Goal: Task Accomplishment & Management: Manage account settings

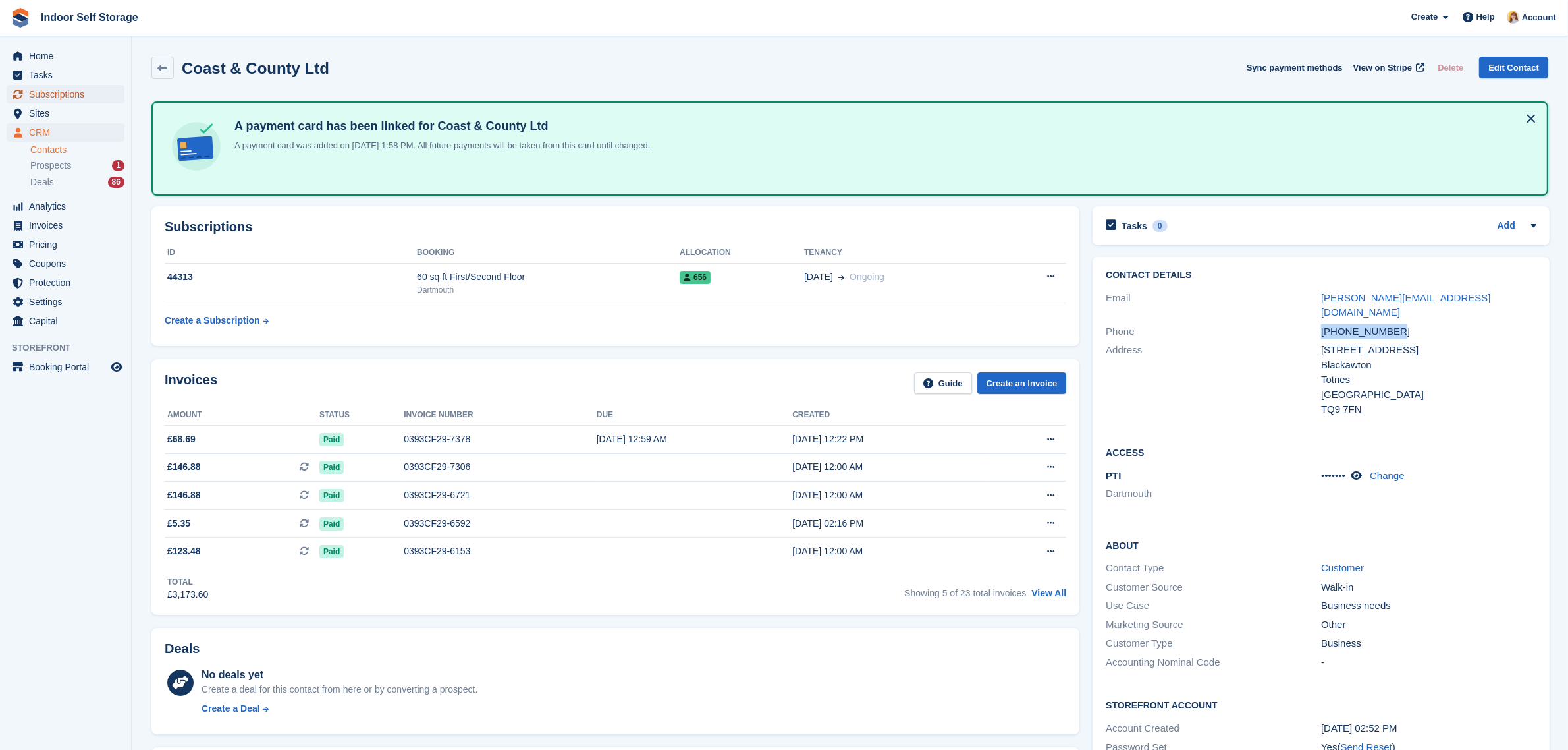
click at [47, 94] on span "Subscriptions" at bounding box center [68, 94] width 79 height 19
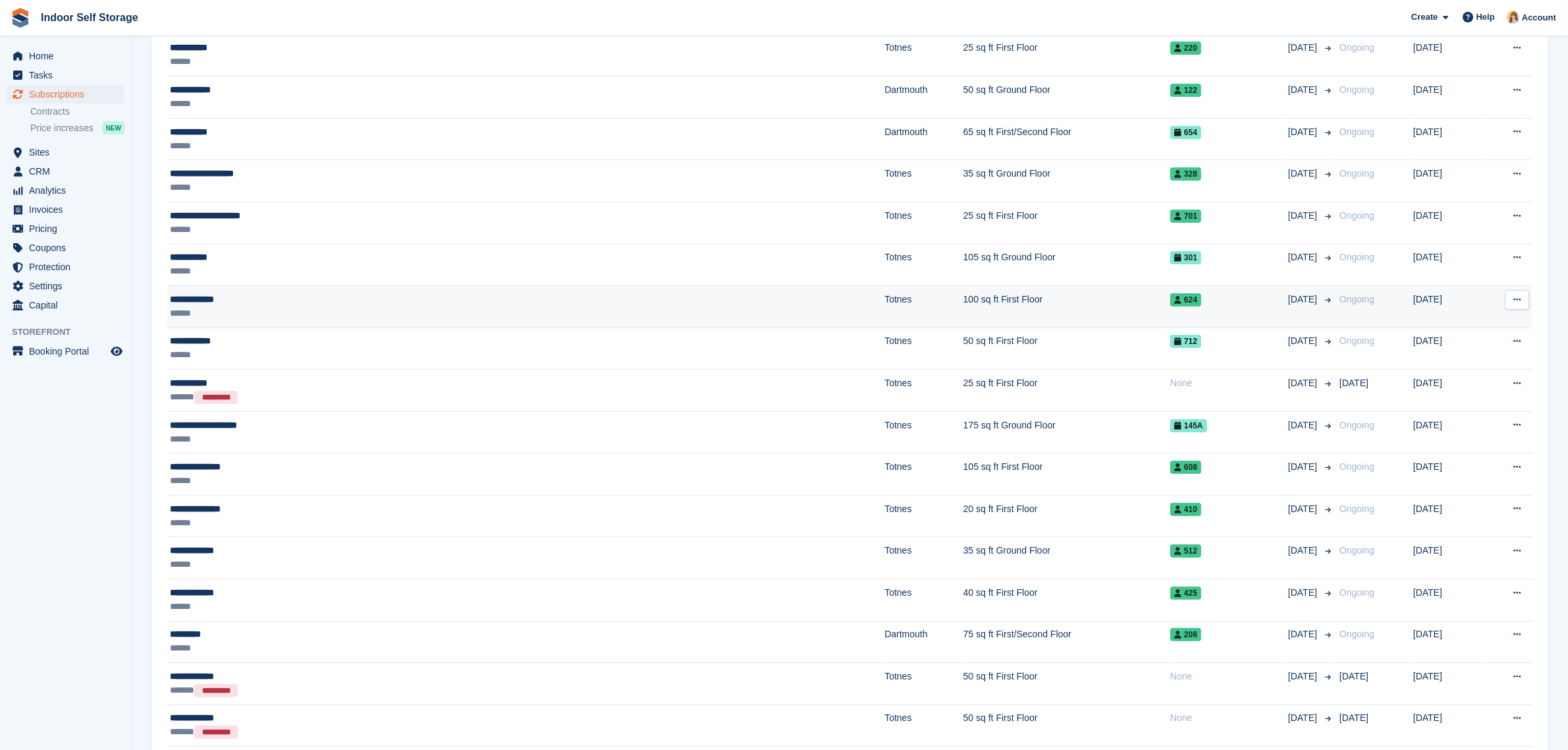
scroll to position [82, 0]
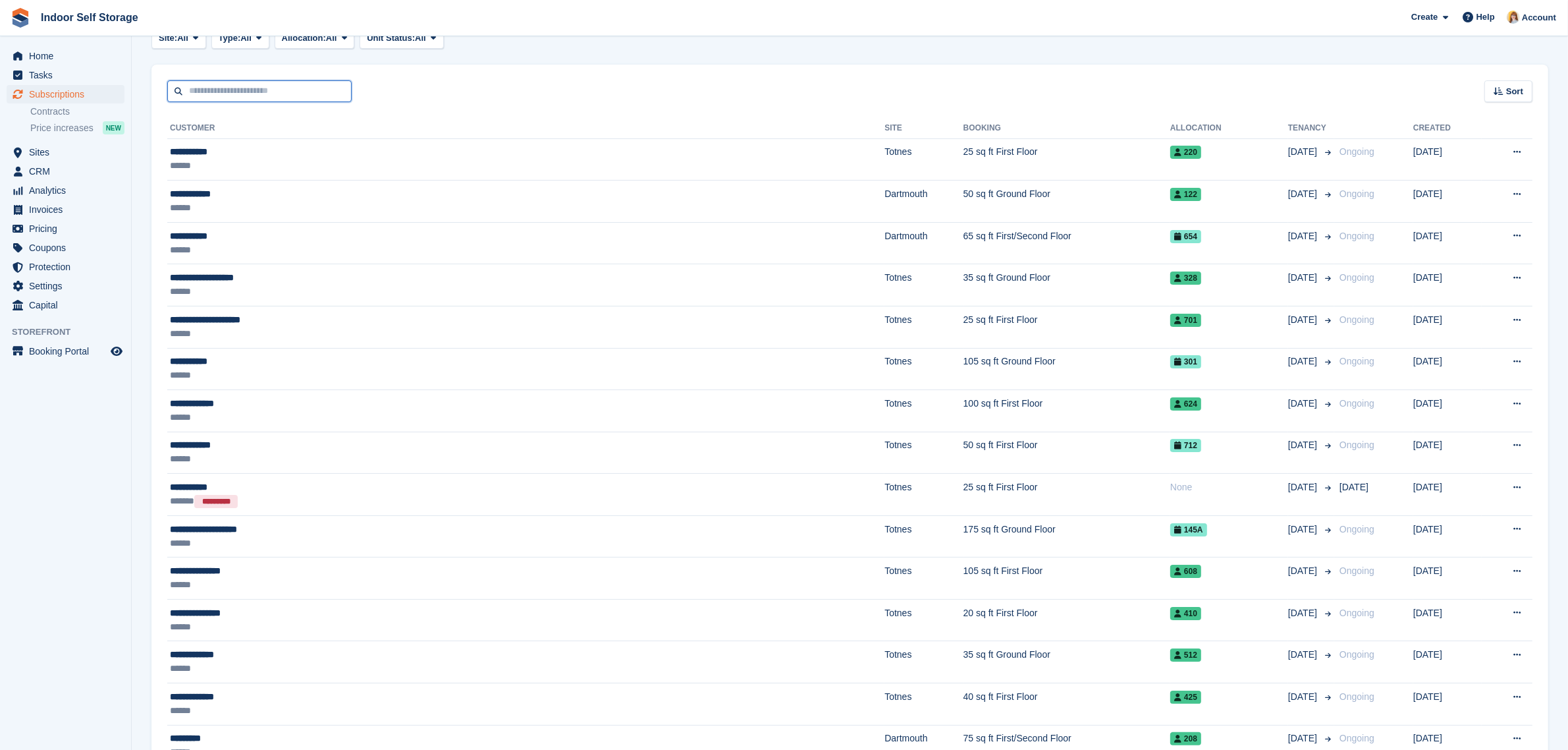
click at [242, 89] on input "text" at bounding box center [259, 91] width 184 height 22
type input "****"
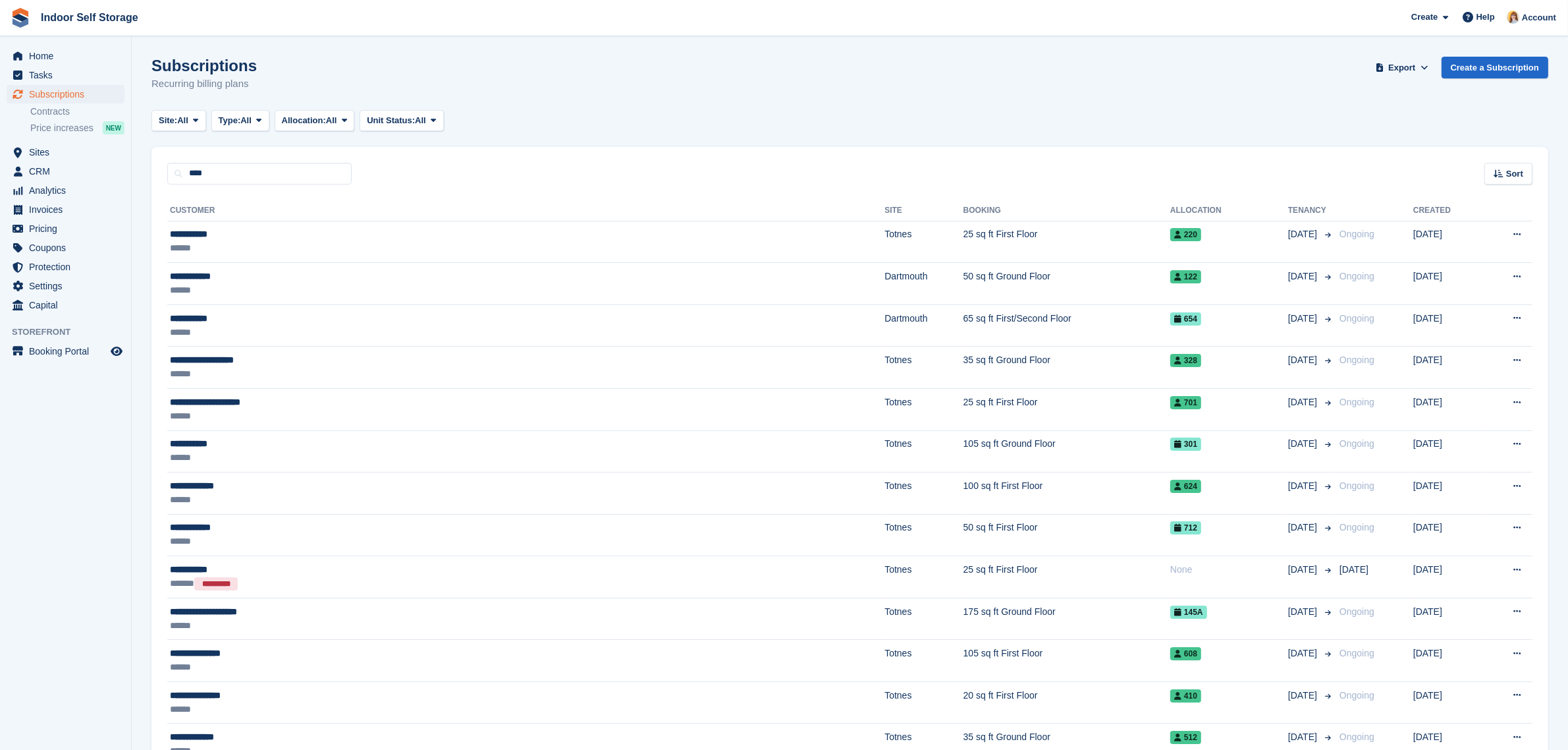
scroll to position [82, 0]
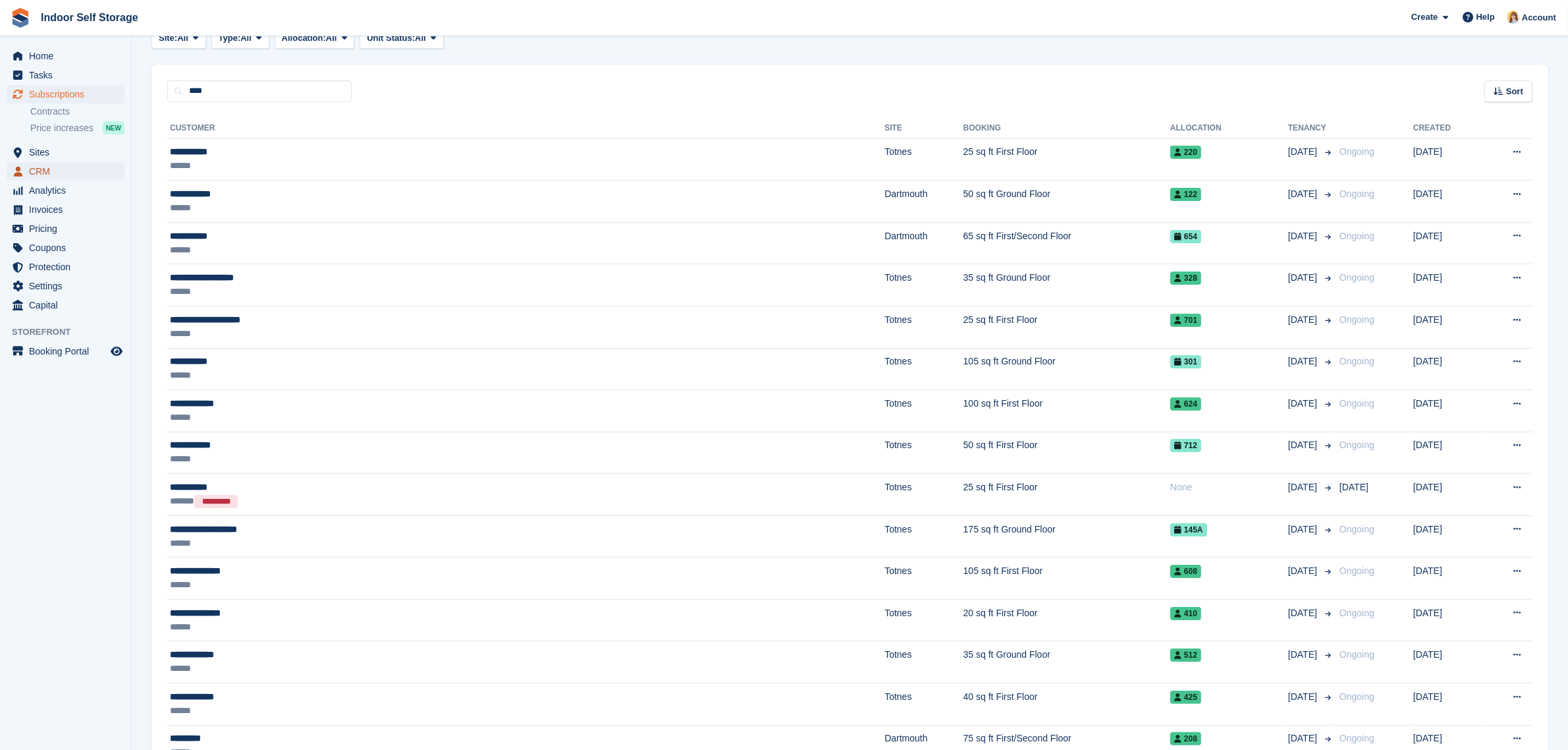
click at [31, 173] on span "CRM" at bounding box center [68, 172] width 79 height 19
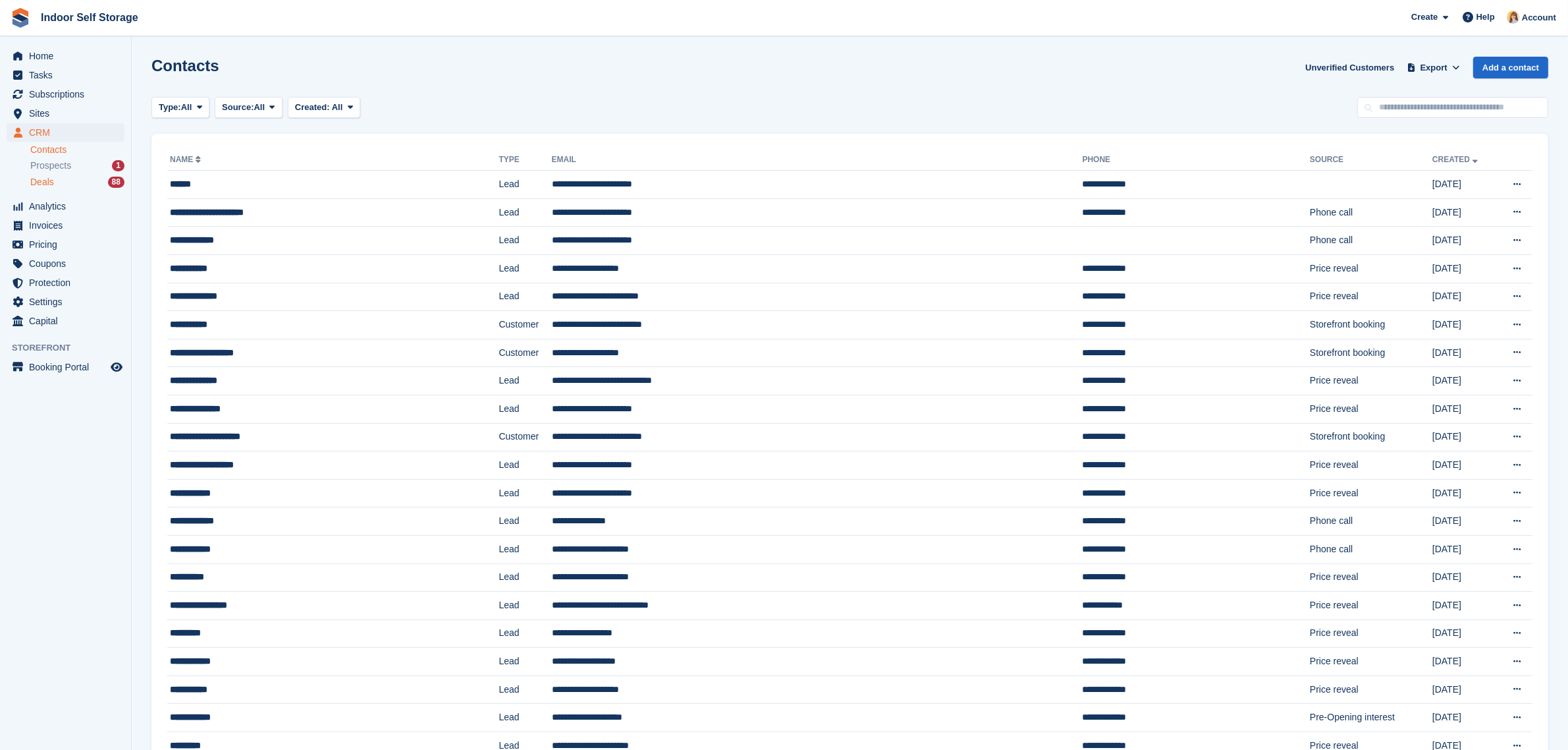
click at [51, 185] on span "Deals" at bounding box center [42, 182] width 24 height 13
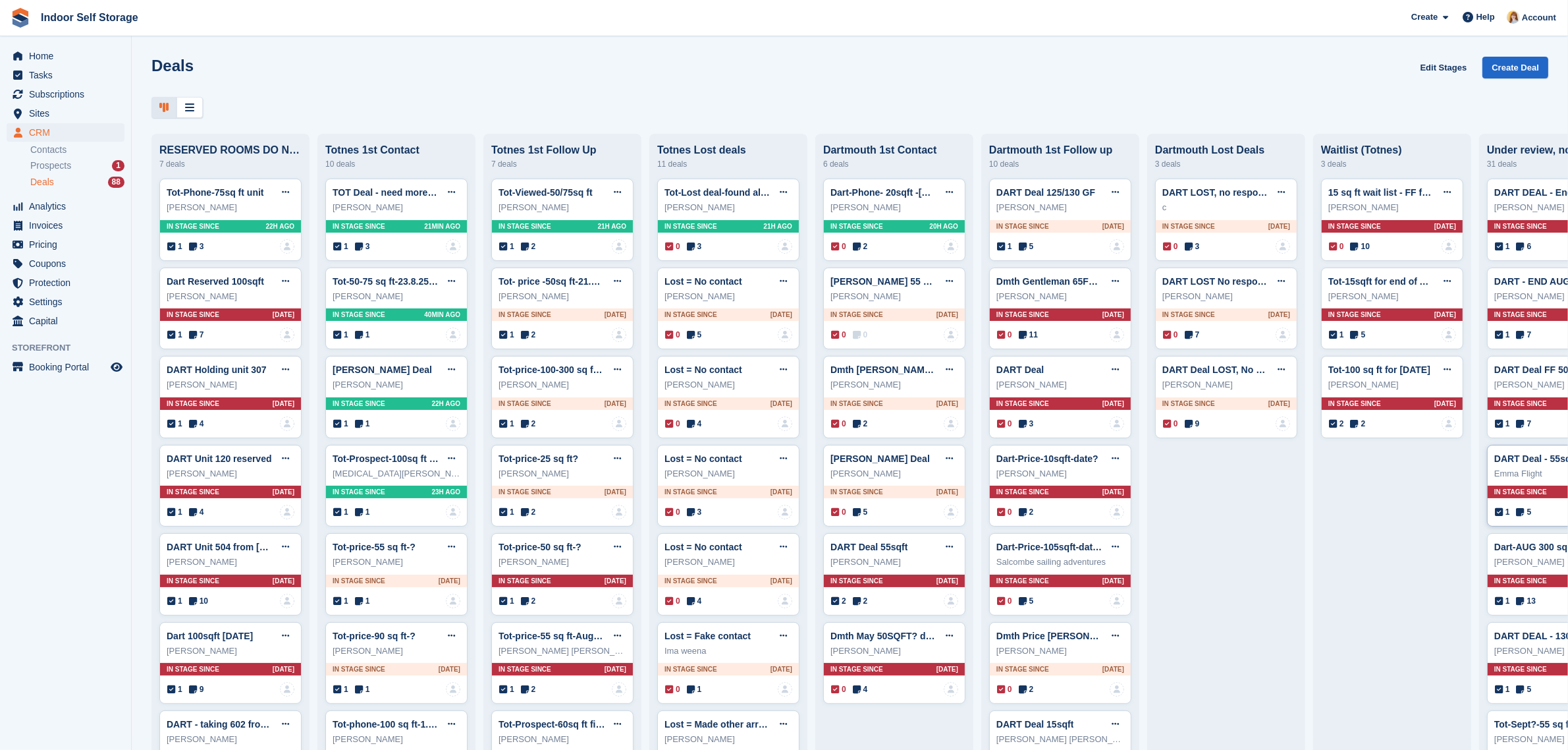
click at [1522, 479] on div "Emma Flight" at bounding box center [1558, 473] width 128 height 13
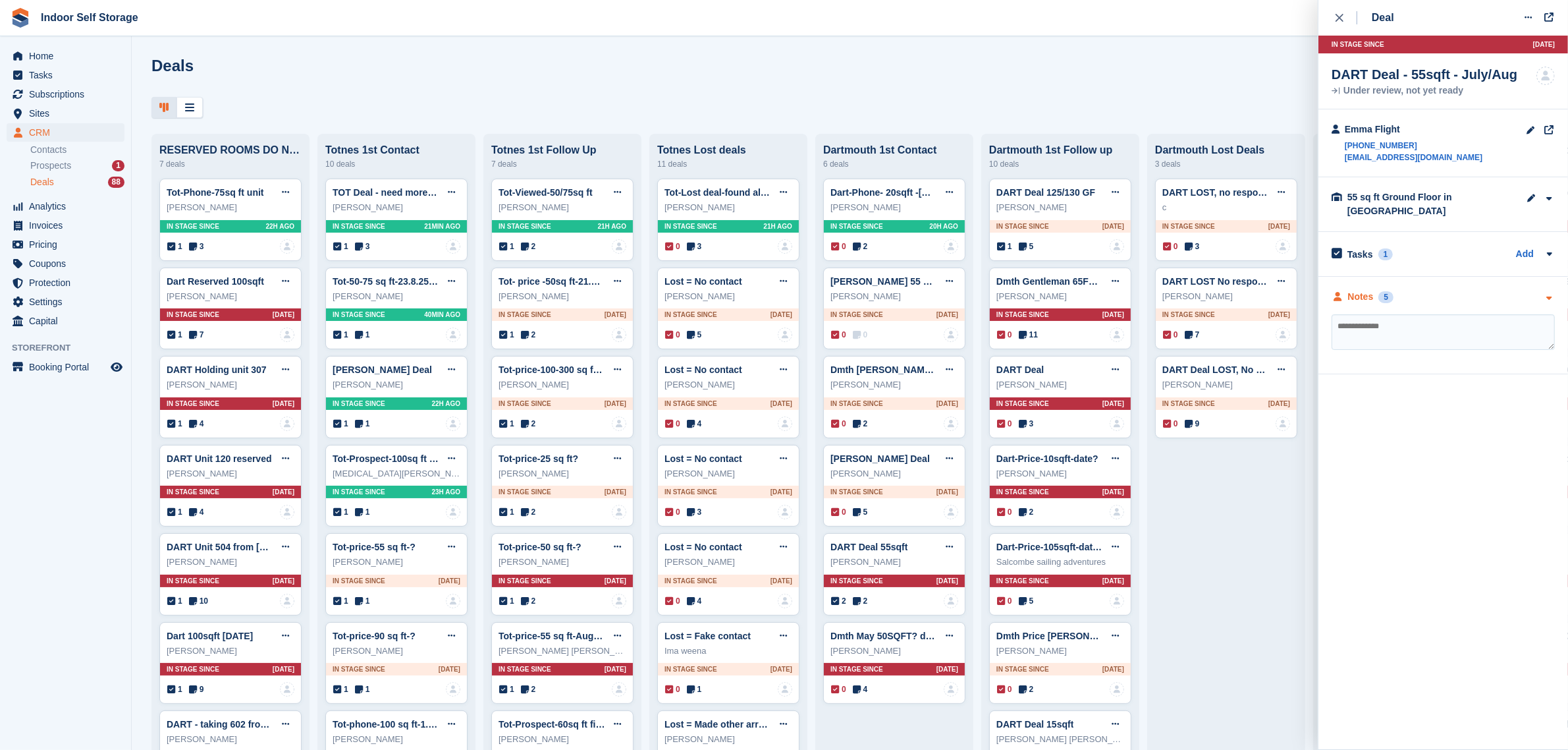
click at [1408, 300] on div "Notes 5" at bounding box center [1443, 297] width 224 height 14
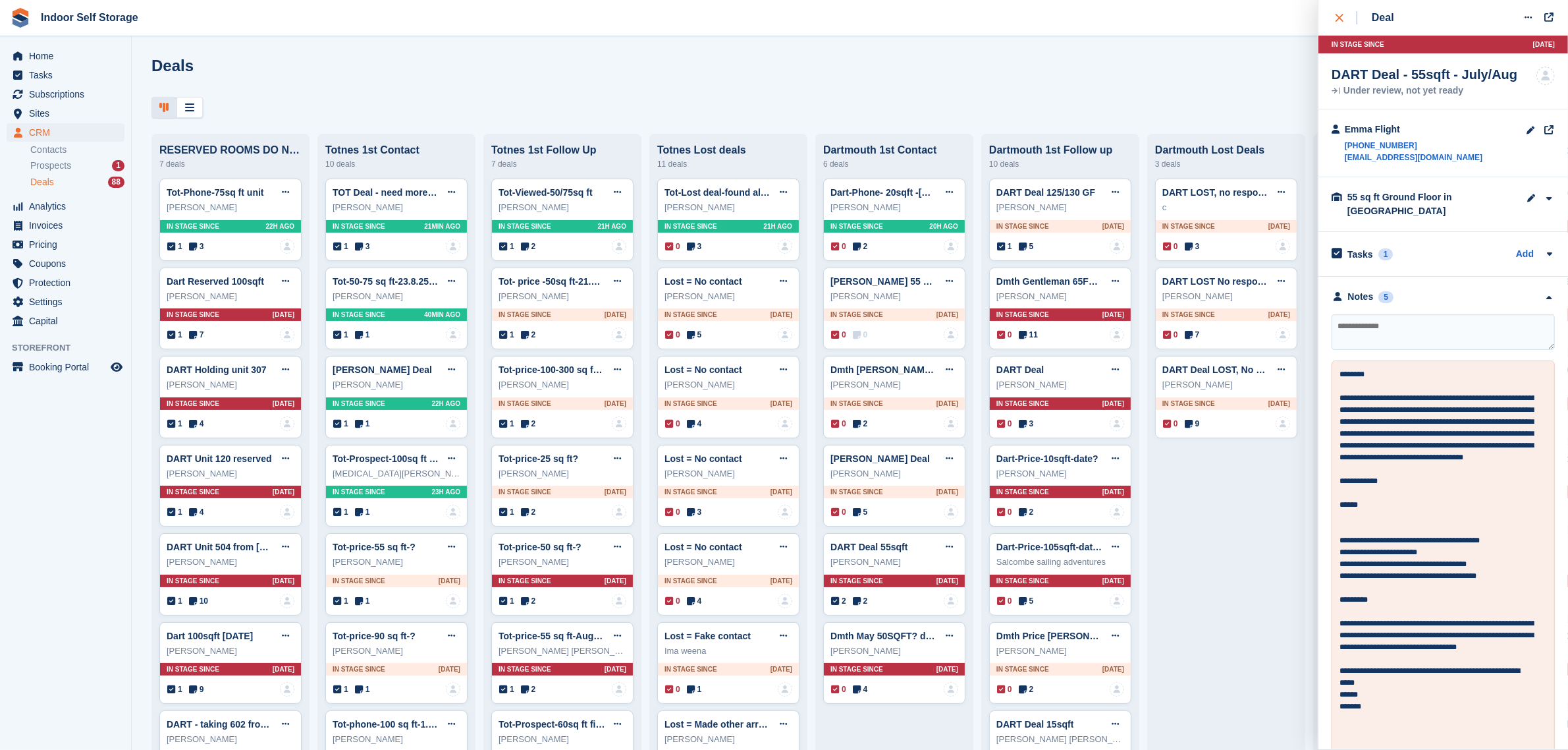
click at [1338, 16] on icon "close" at bounding box center [1340, 18] width 8 height 8
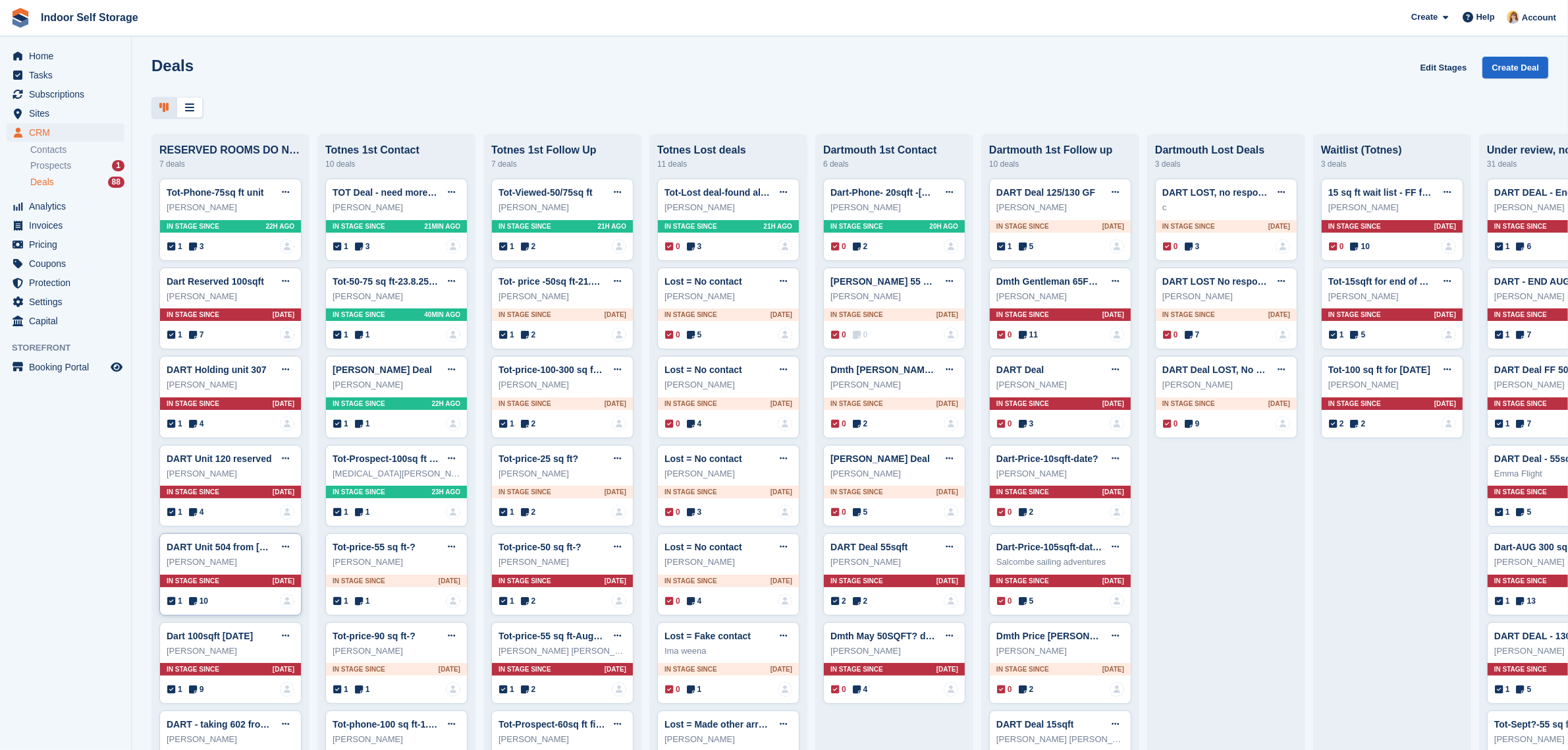
click at [232, 563] on div "[PERSON_NAME]" at bounding box center [230, 562] width 128 height 13
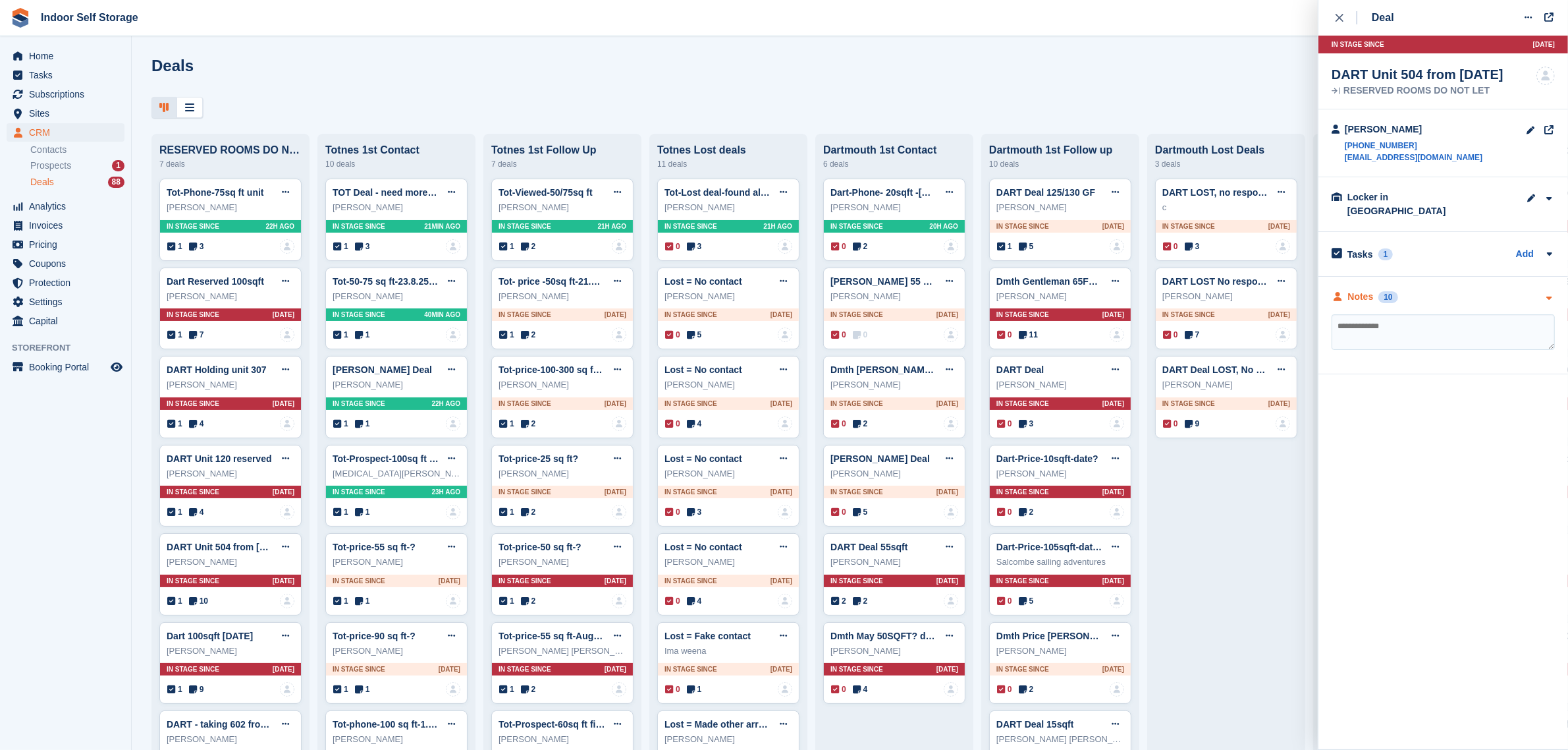
click at [1407, 289] on div "Notes 10" at bounding box center [1443, 297] width 224 height 14
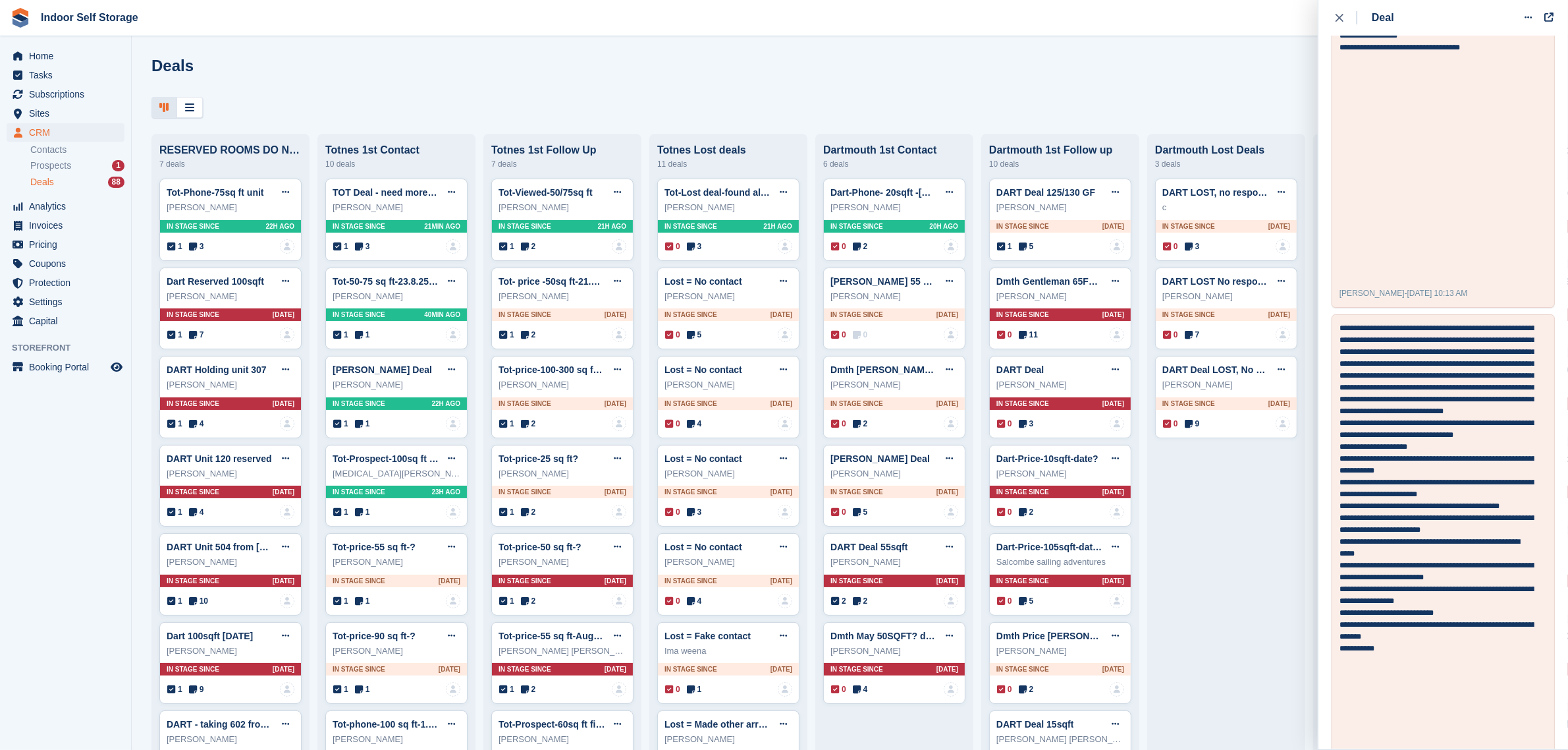
scroll to position [1764, 0]
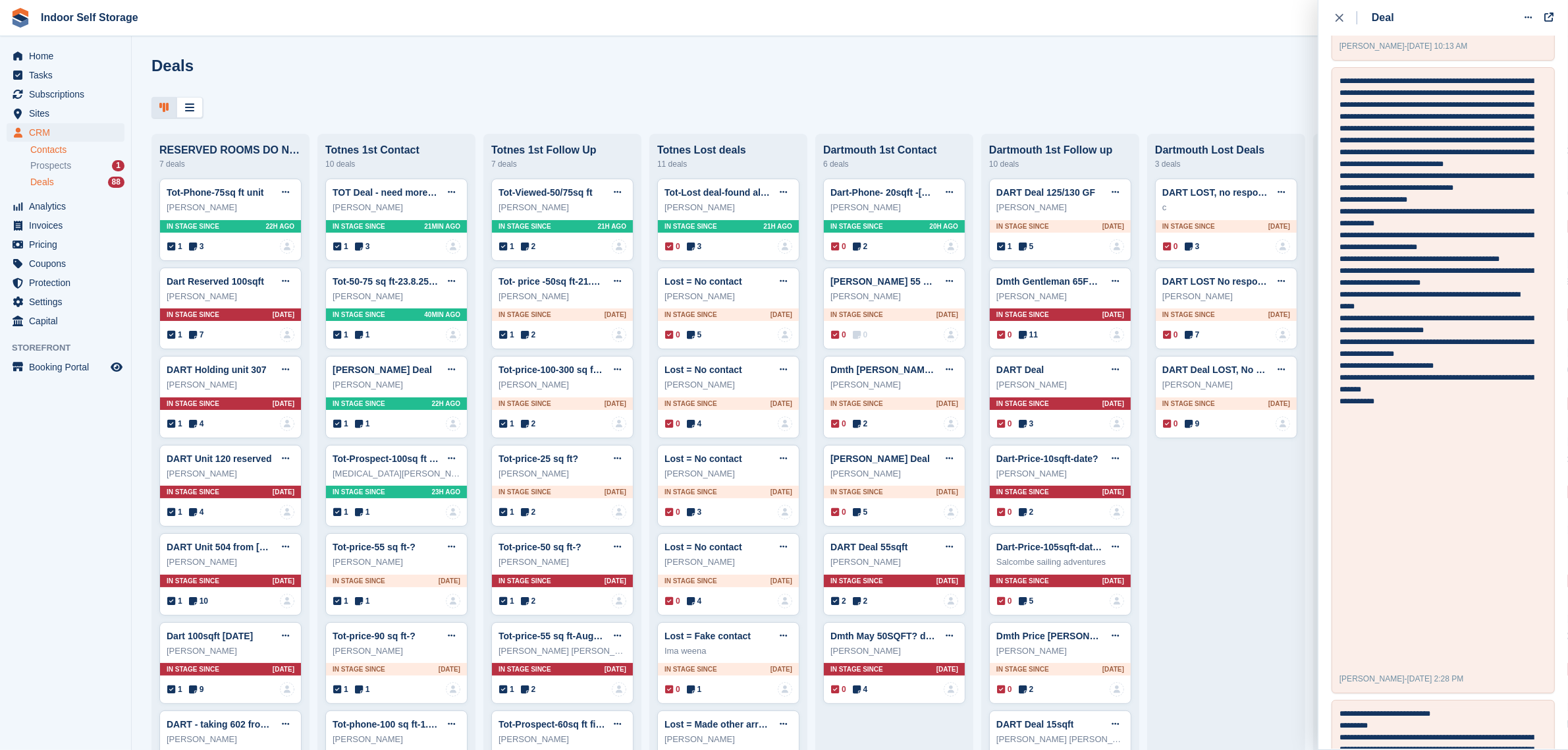
click at [54, 148] on link "Contacts" at bounding box center [78, 150] width 94 height 13
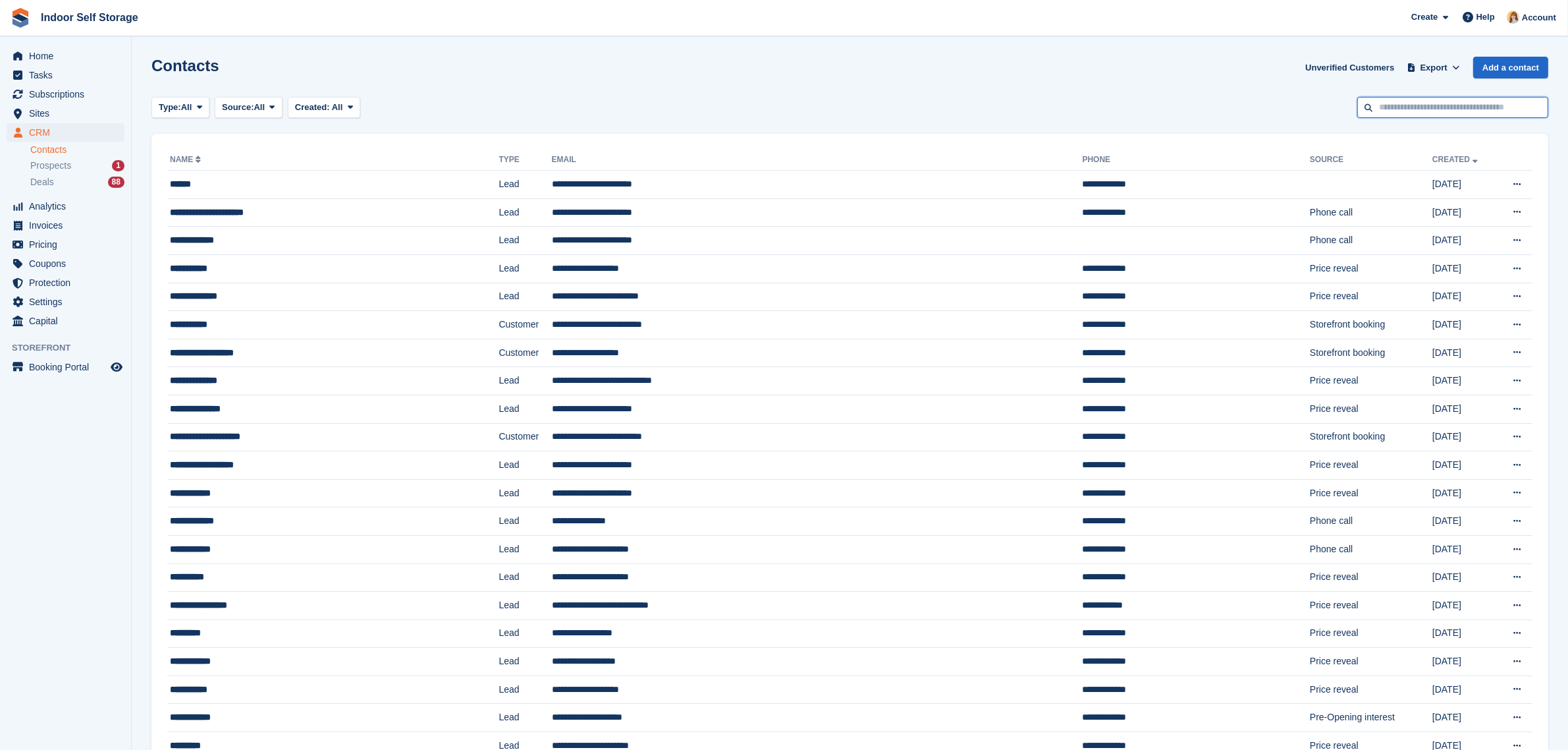
click at [1457, 104] on input "text" at bounding box center [1453, 107] width 191 height 22
type input "**********"
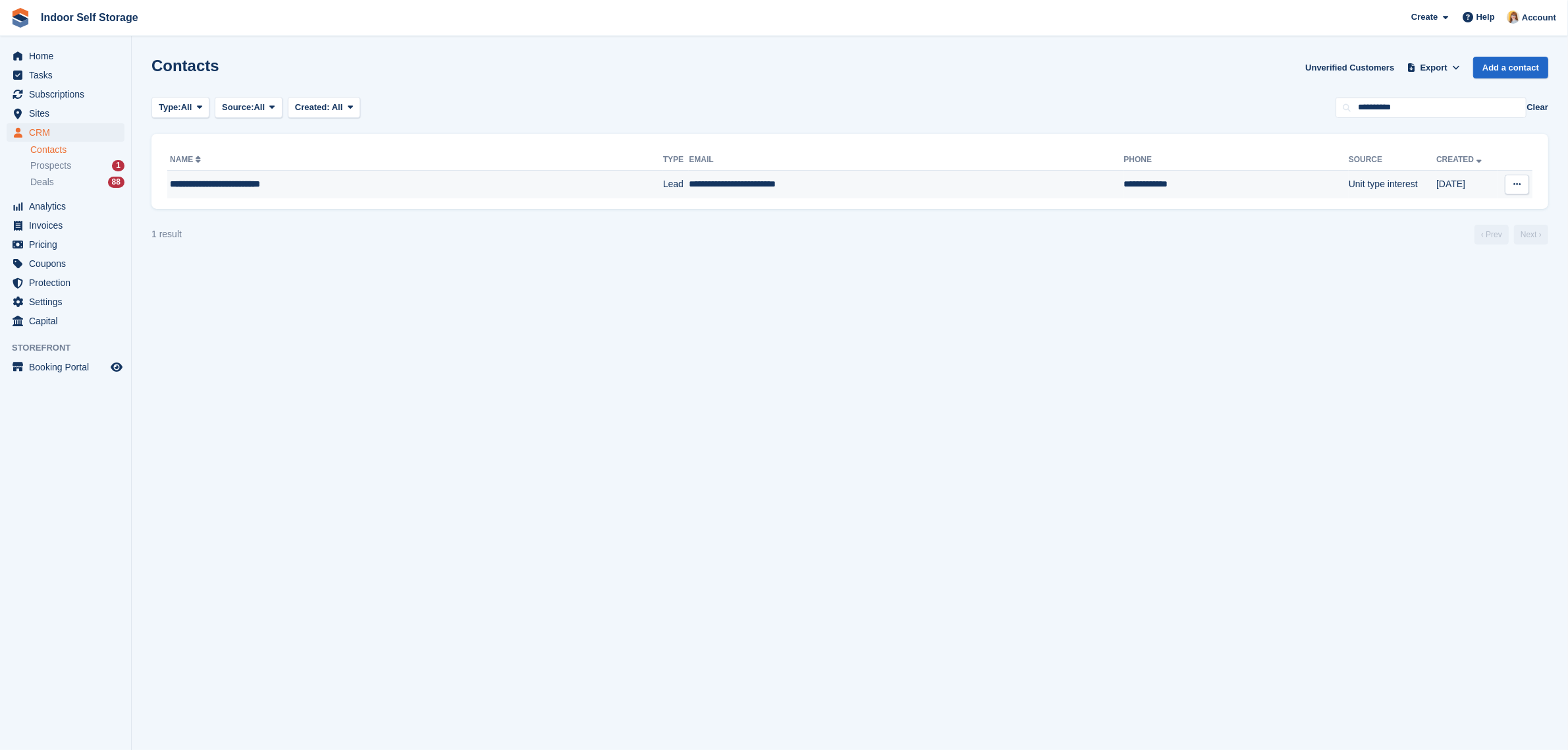
click at [337, 184] on div "**********" at bounding box center [364, 184] width 388 height 14
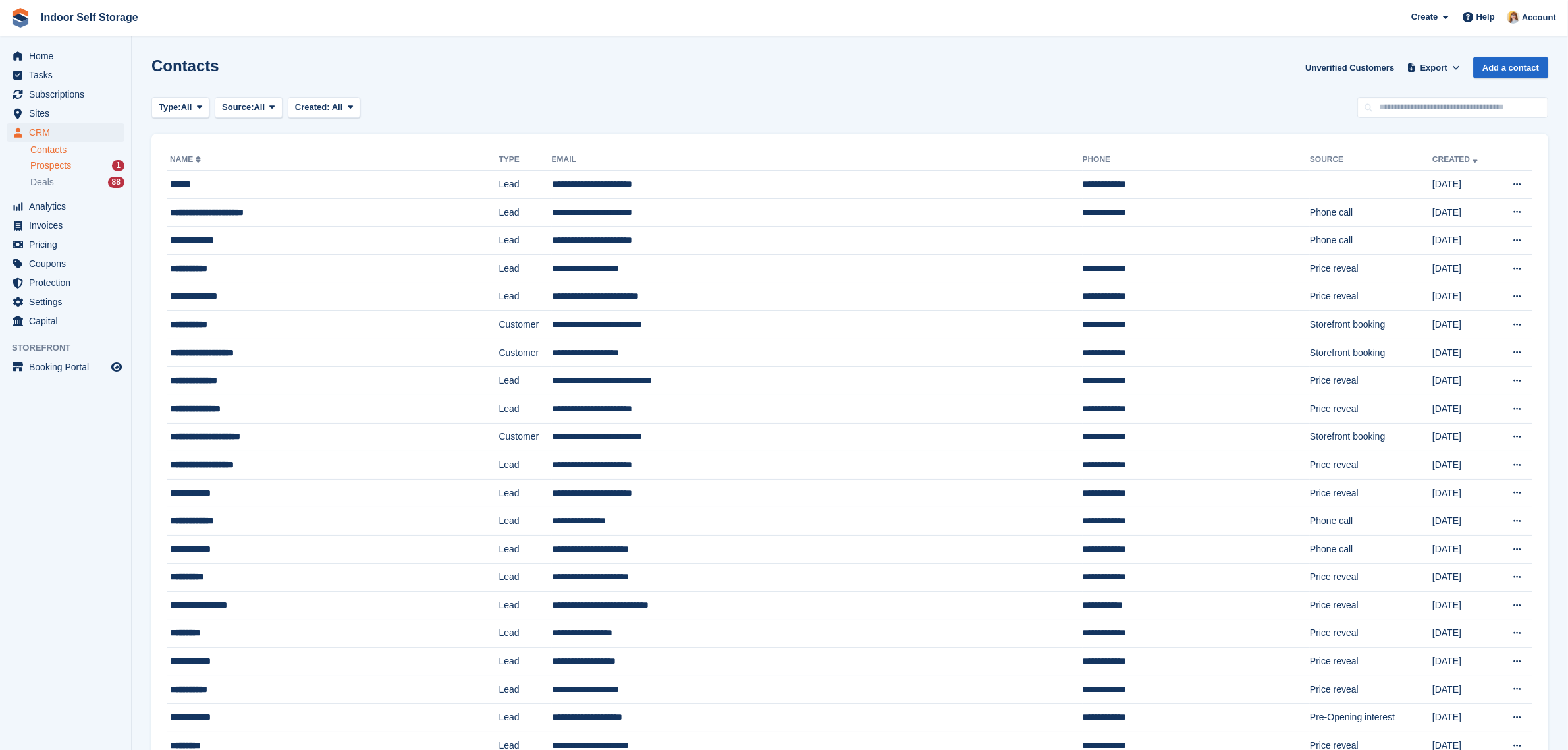
click at [39, 172] on link "Prospects 1" at bounding box center [78, 166] width 94 height 14
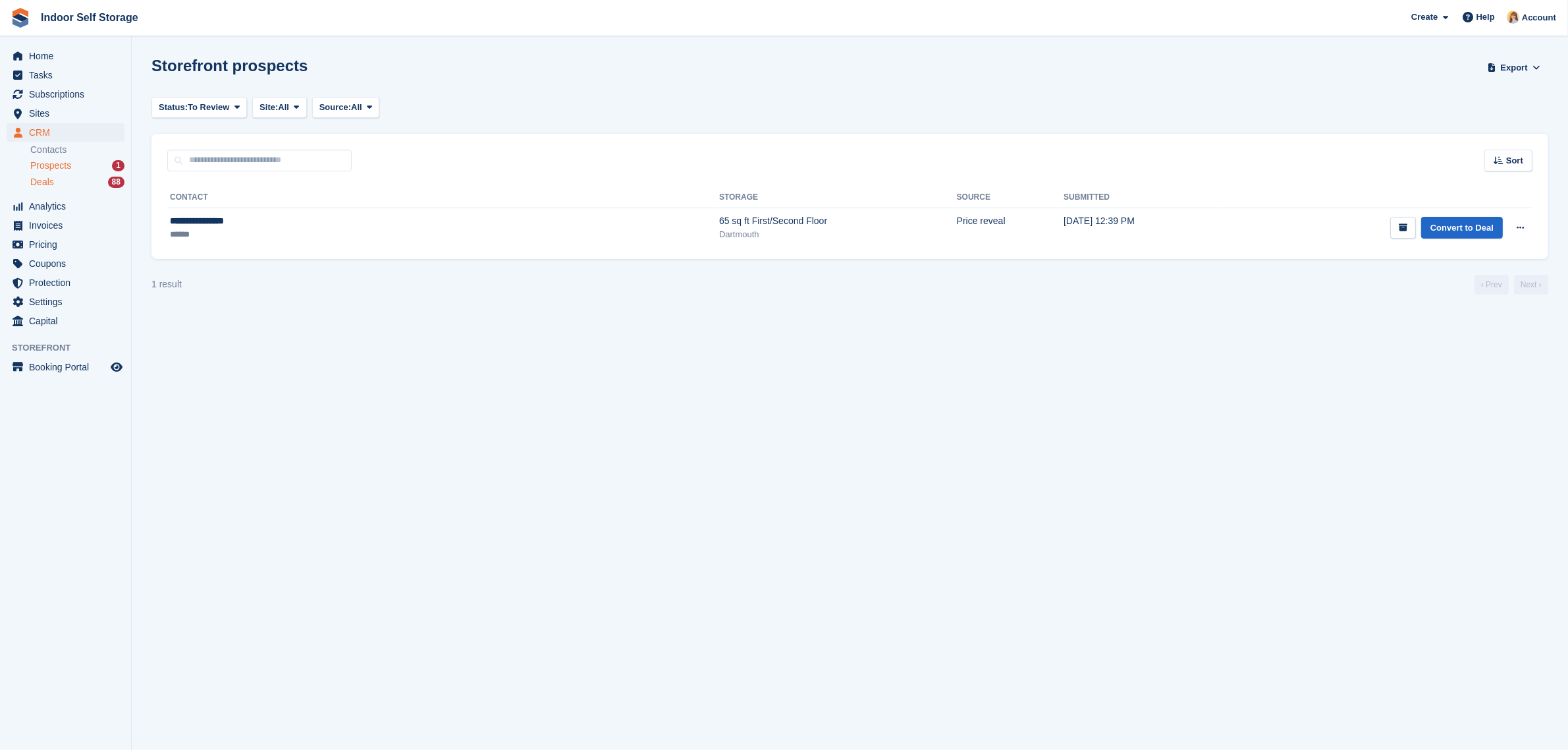
click at [41, 180] on span "Deals" at bounding box center [42, 182] width 24 height 13
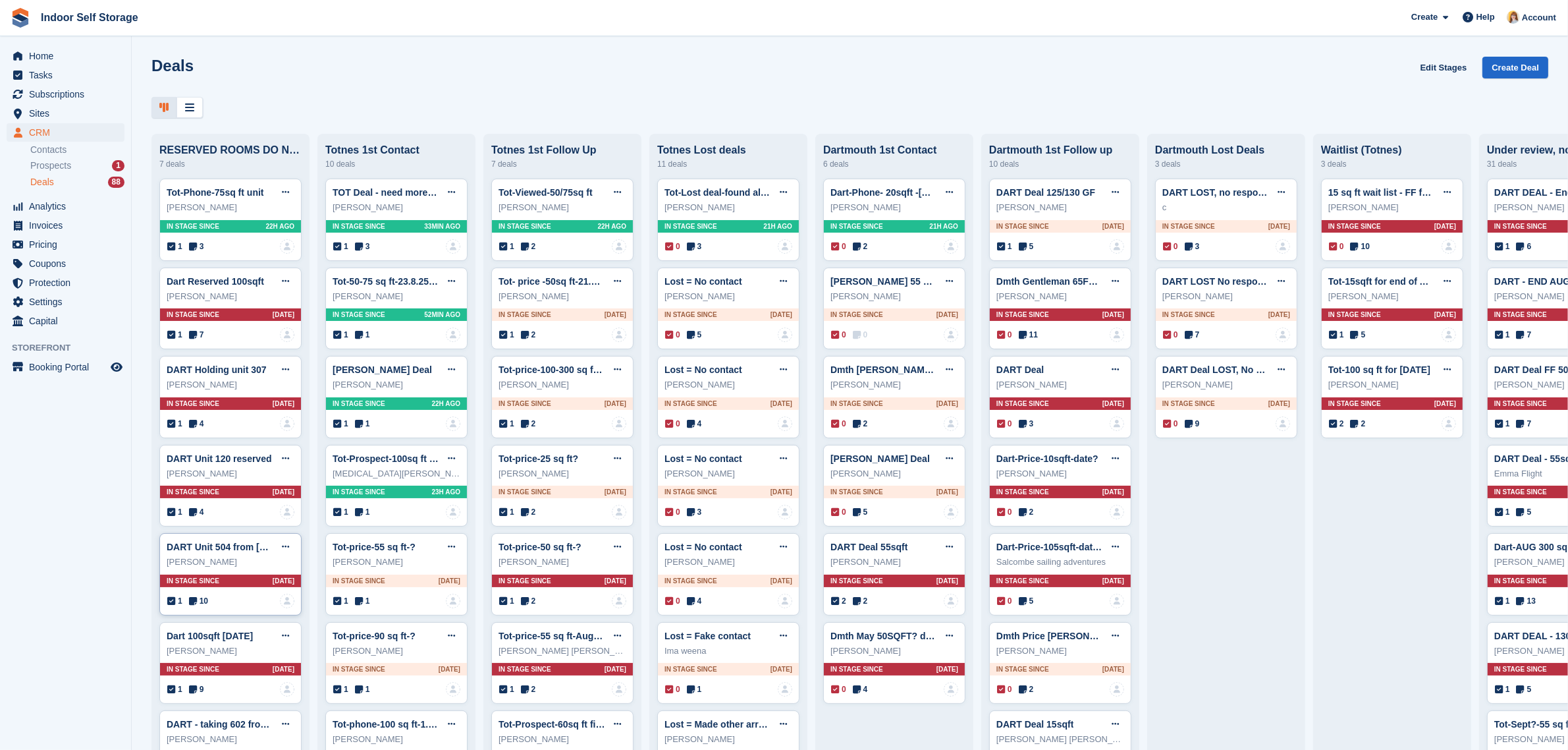
click at [265, 581] on div "In stage since 3D AGO" at bounding box center [231, 581] width 141 height 13
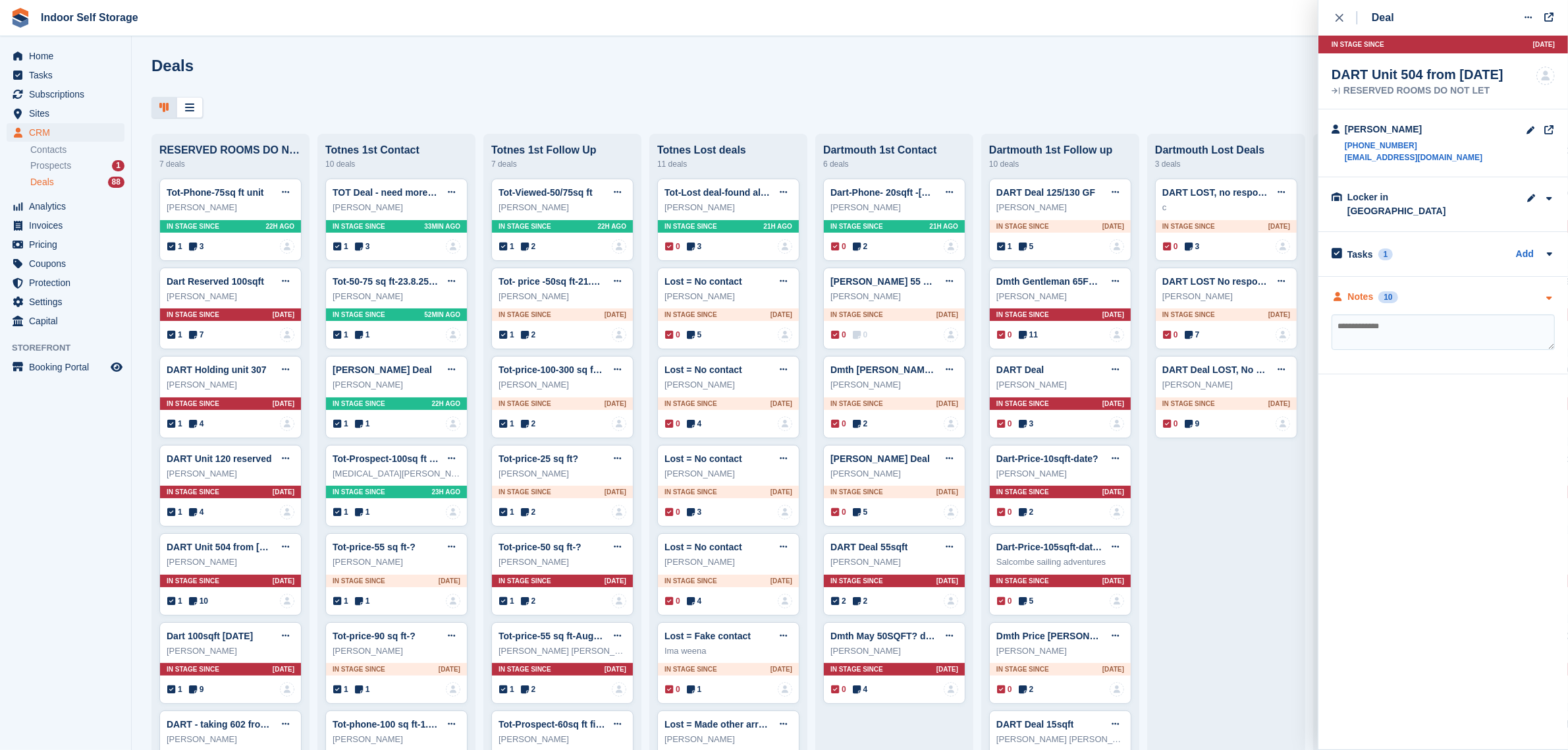
click at [1401, 289] on div "Notes 10" at bounding box center [1443, 297] width 224 height 14
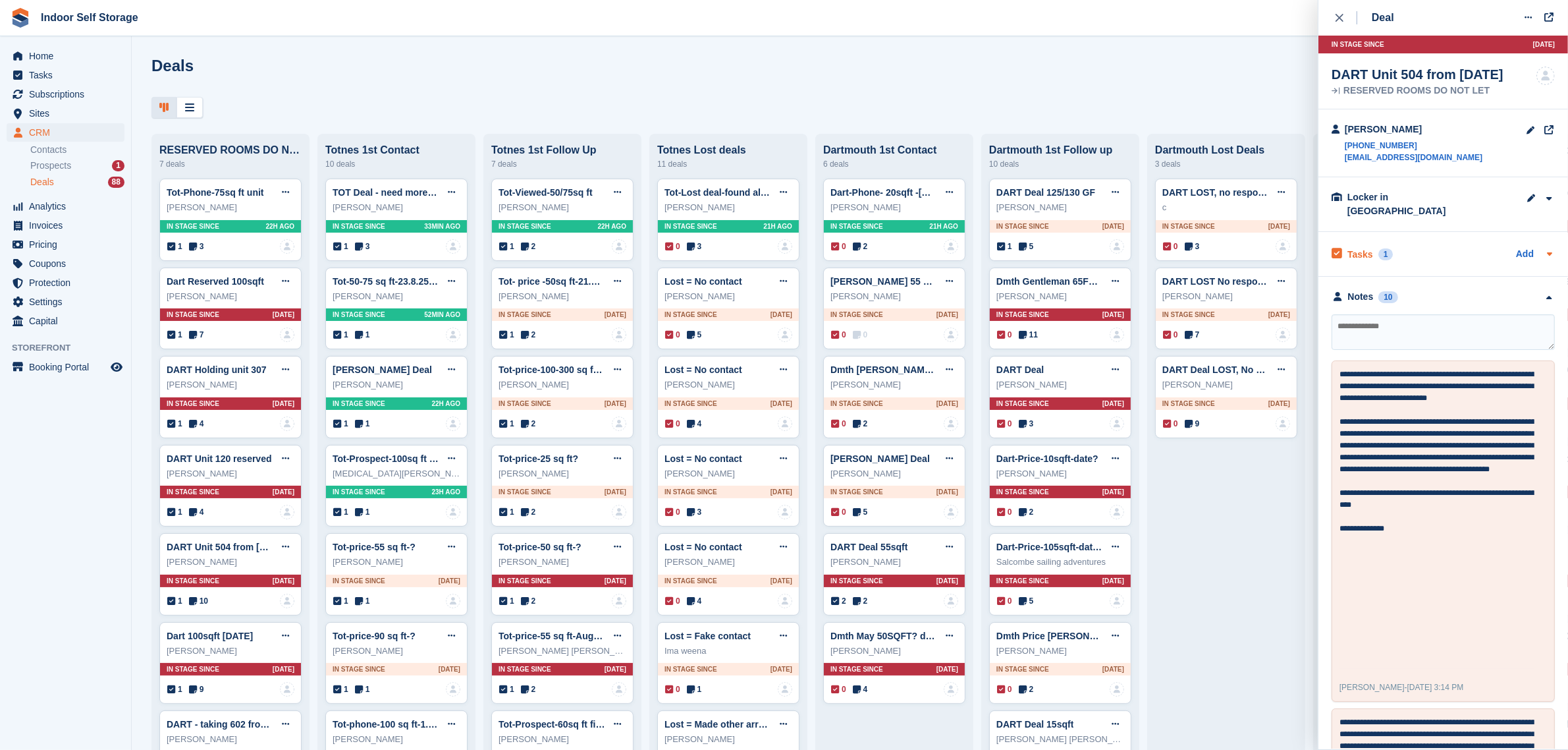
click at [1429, 245] on div "Tasks 1 Add" at bounding box center [1443, 253] width 224 height 18
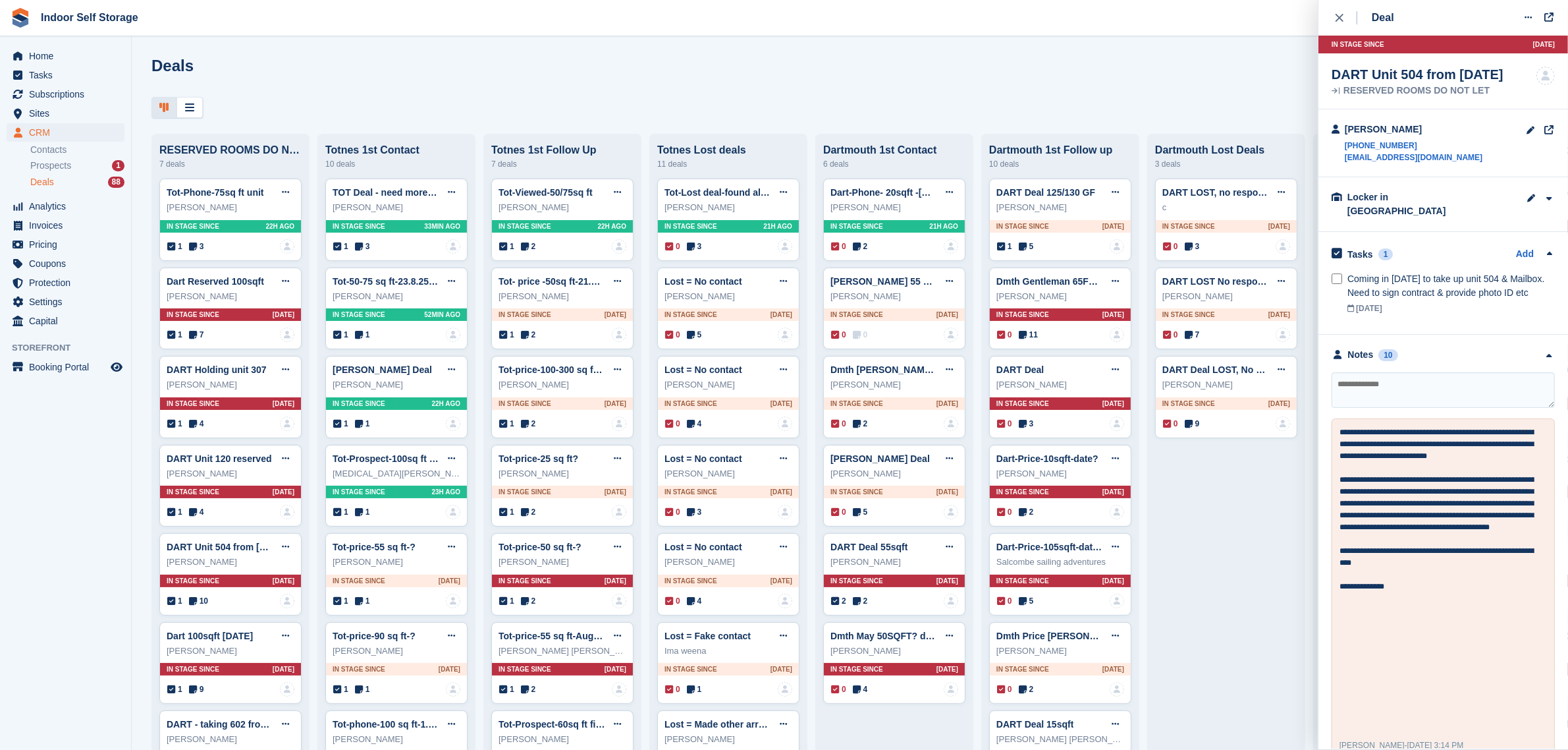
click at [1429, 245] on div "Tasks 1 Add" at bounding box center [1443, 253] width 224 height 18
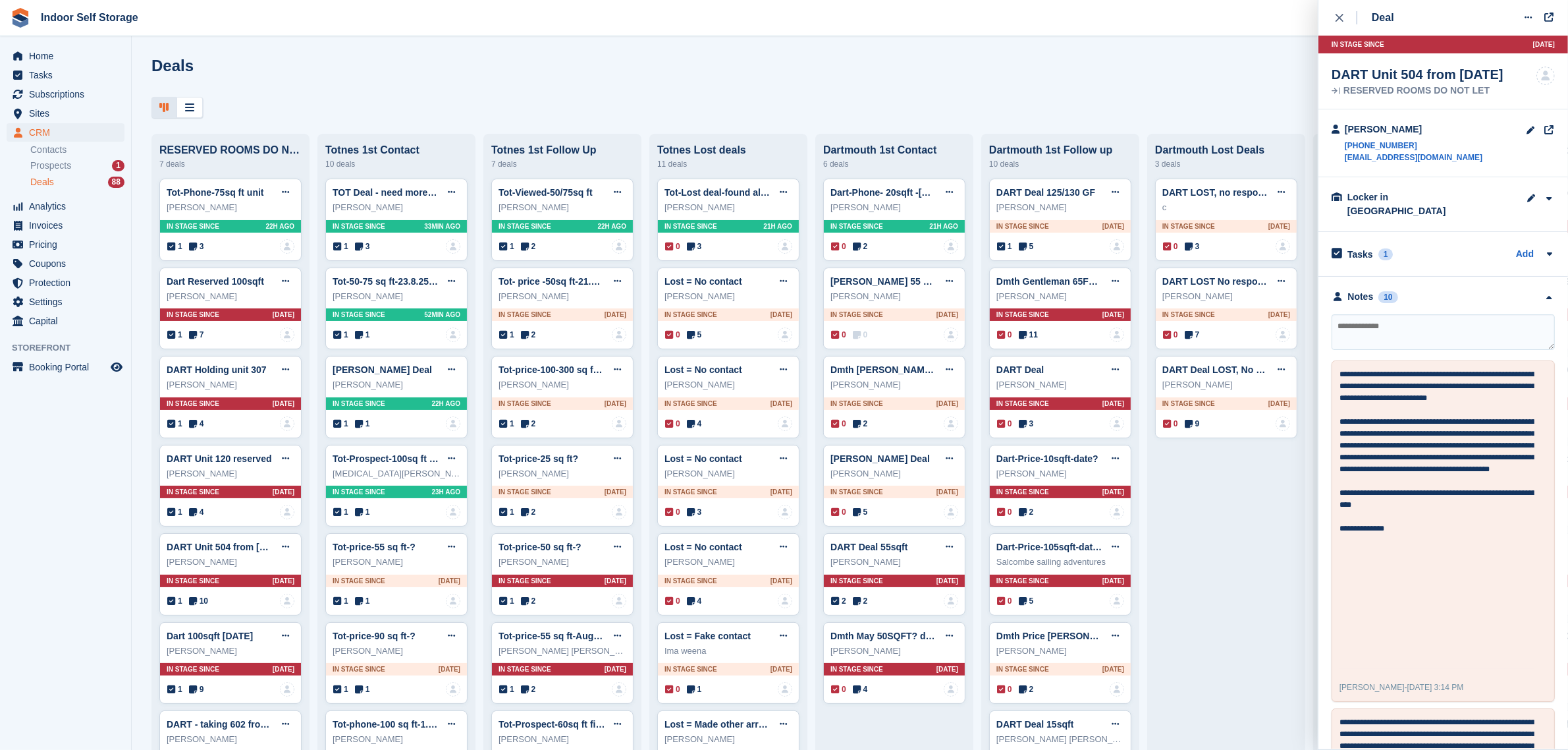
click at [1429, 245] on div "Tasks 1 Add" at bounding box center [1443, 253] width 224 height 18
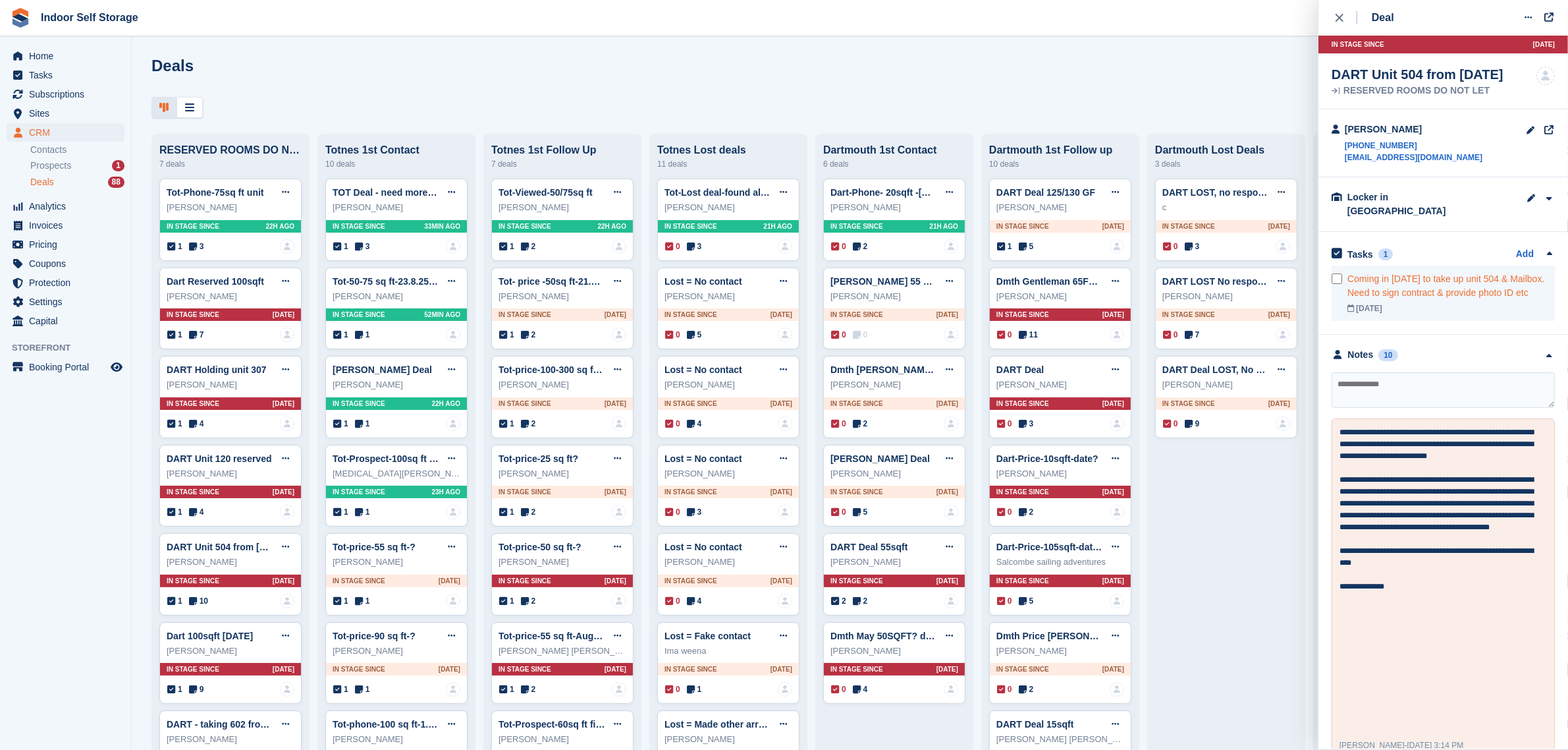
click at [1486, 272] on div "Coming in [DATE] to take up unit 504 & Mailbox. Need to sign contract & provide…" at bounding box center [1451, 286] width 208 height 27
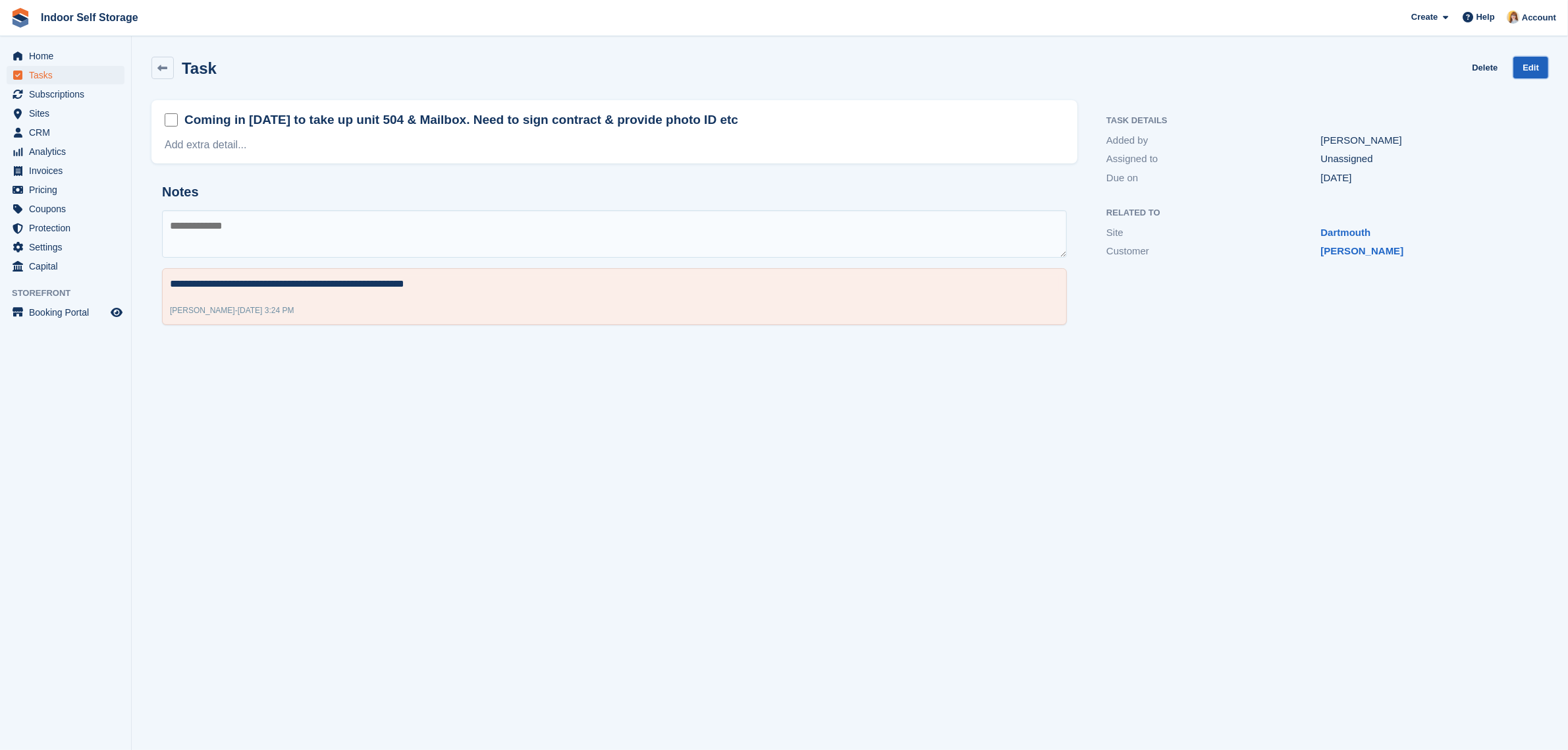
click at [1536, 67] on link "Edit" at bounding box center [1531, 67] width 35 height 22
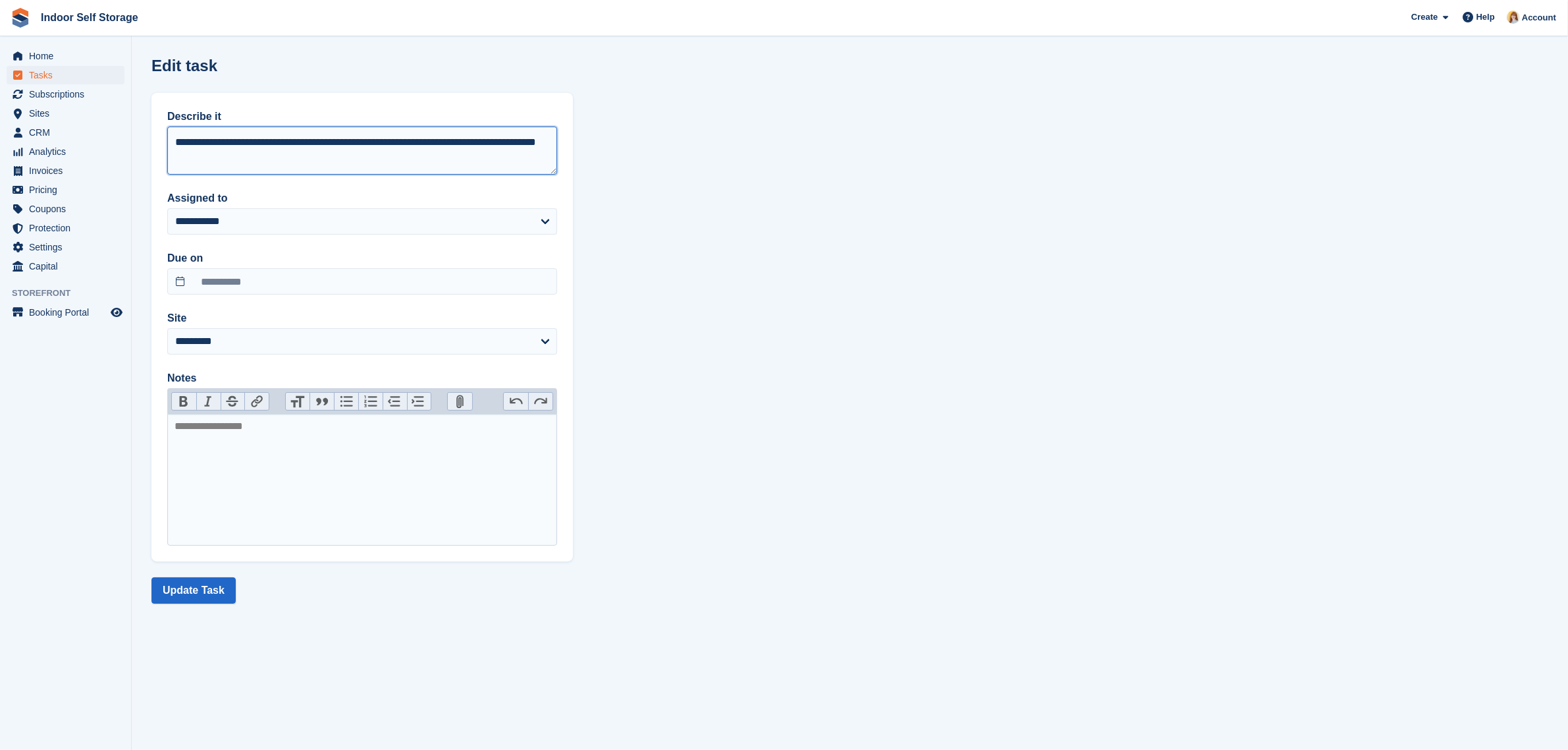
click at [326, 162] on textarea "**********" at bounding box center [362, 150] width 390 height 47
type textarea "**********"
click at [229, 596] on button "Update Task" at bounding box center [193, 591] width 84 height 27
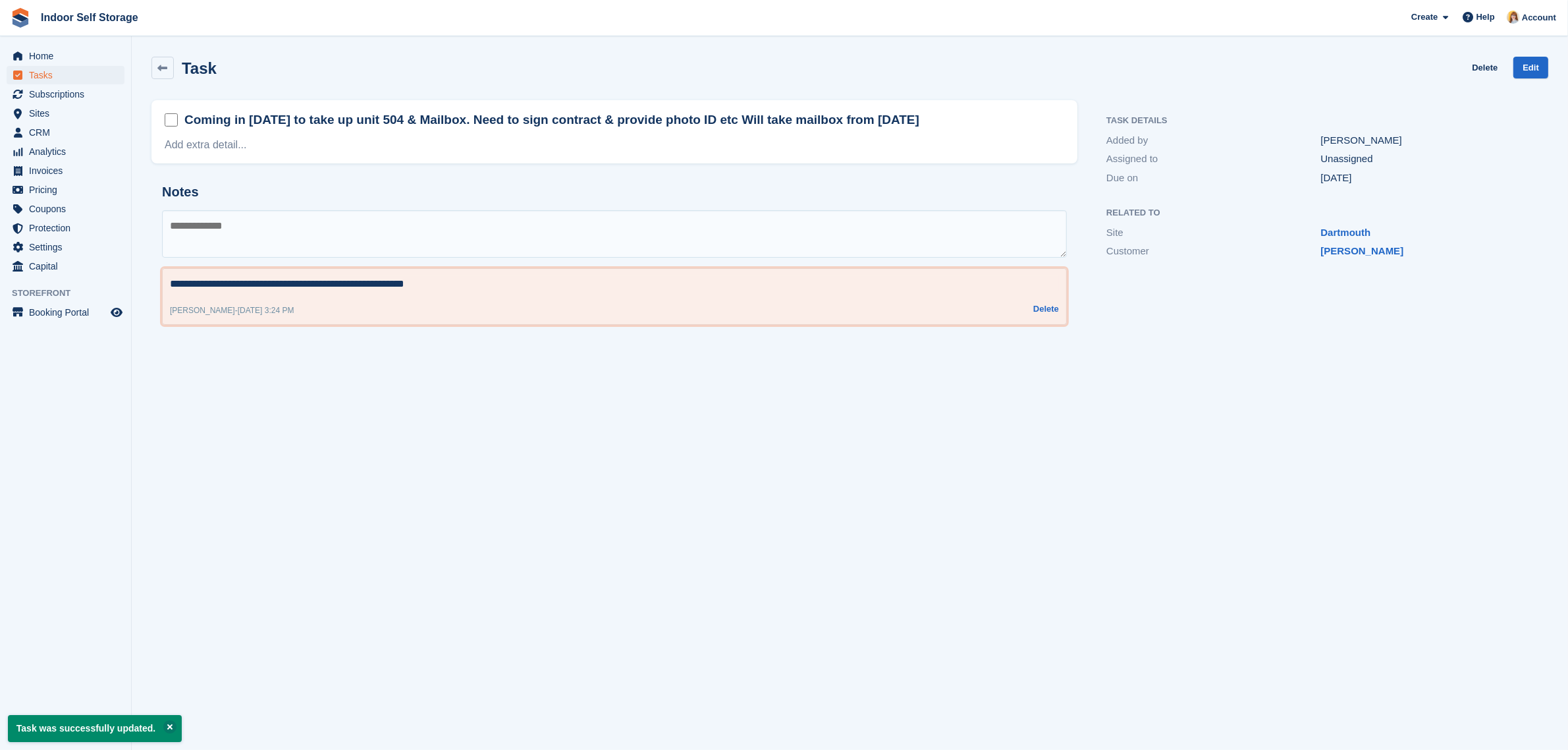
click at [458, 283] on textarea "**********" at bounding box center [615, 284] width 890 height 16
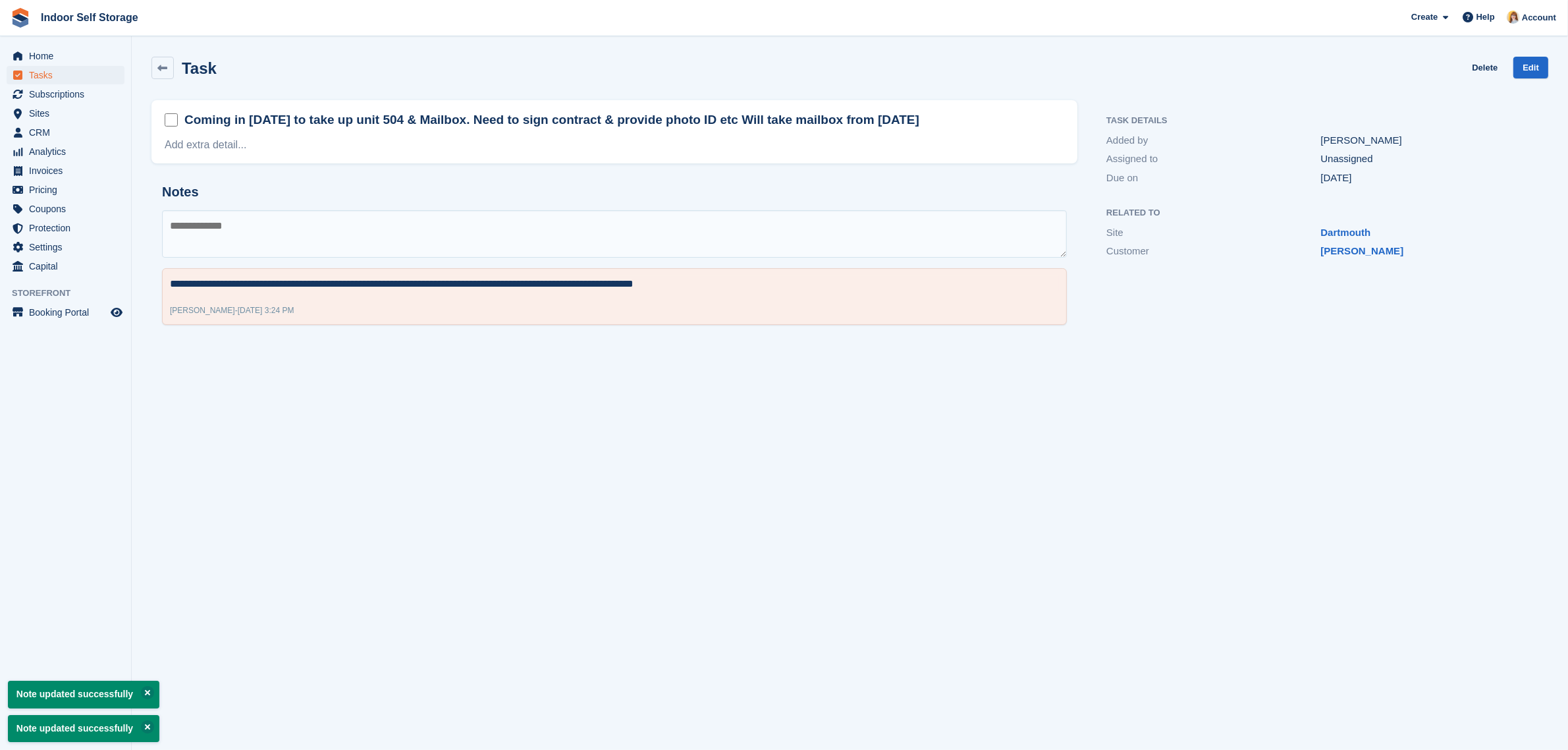
click at [566, 469] on section "Task was successfully updated. Note updated successfully Note updated successfu…" at bounding box center [849, 375] width 1436 height 750
click at [445, 283] on textarea "**********" at bounding box center [615, 284] width 890 height 16
click at [475, 285] on textarea "**********" at bounding box center [615, 284] width 890 height 16
type textarea "**********"
click at [472, 306] on div "Helen Nicholls - 21 Aug, 3:24 PM Delete" at bounding box center [615, 310] width 890 height 16
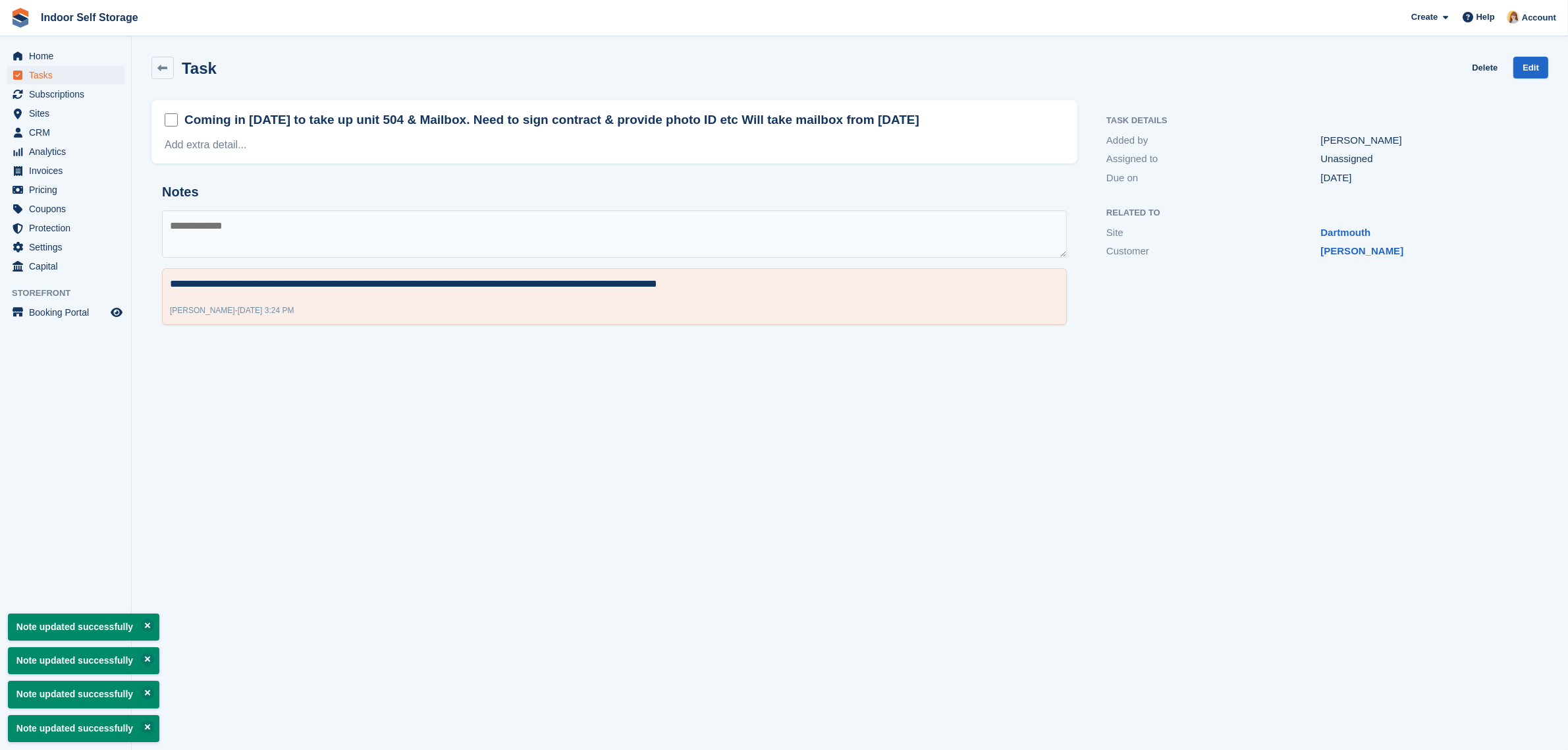
click at [544, 452] on section "Task was successfully updated. Note updated successfully Note updated successfu…" at bounding box center [849, 375] width 1436 height 750
click at [162, 64] on icon at bounding box center [163, 68] width 10 height 10
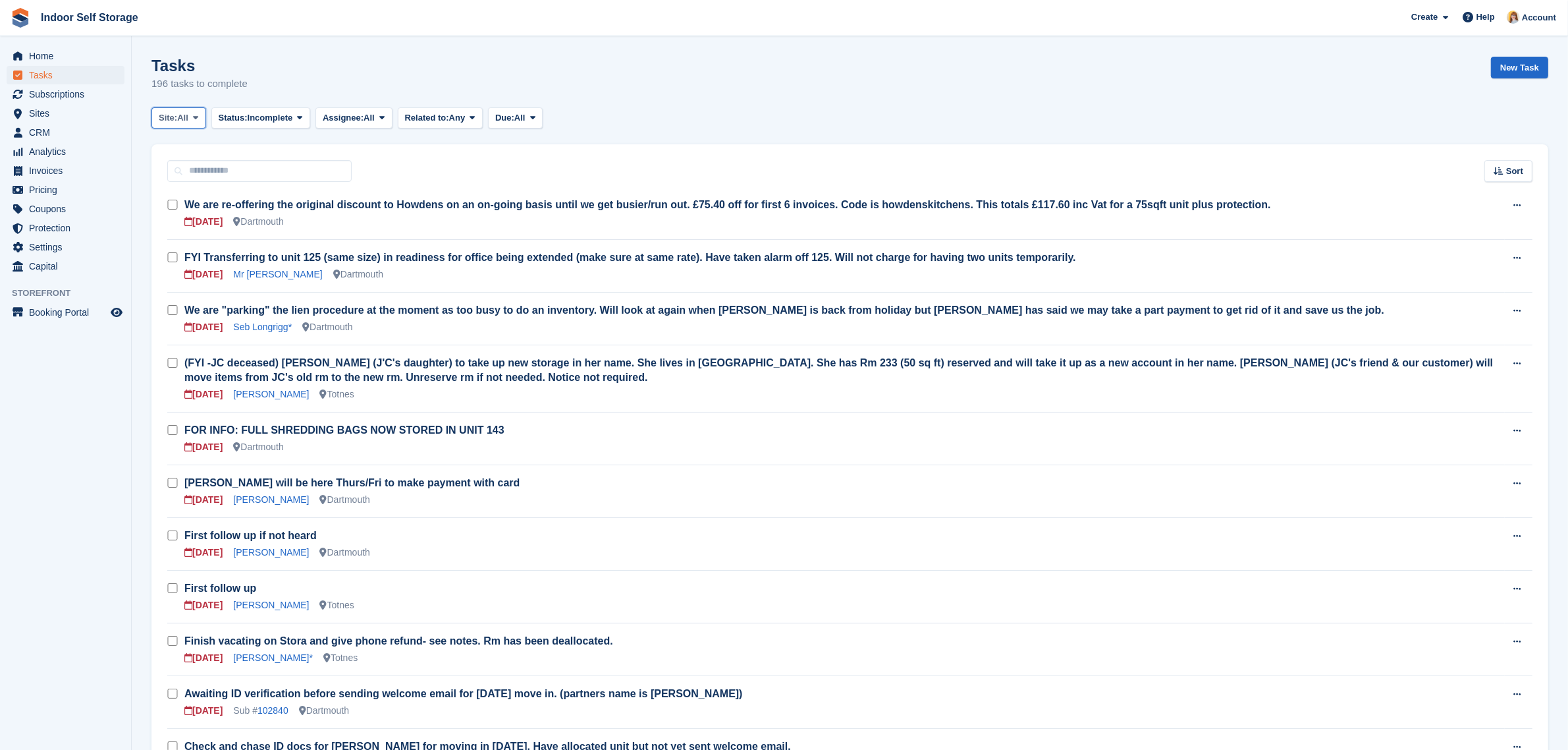
click at [191, 121] on span at bounding box center [195, 118] width 10 height 10
click at [185, 171] on link "Dartmouth" at bounding box center [215, 173] width 115 height 24
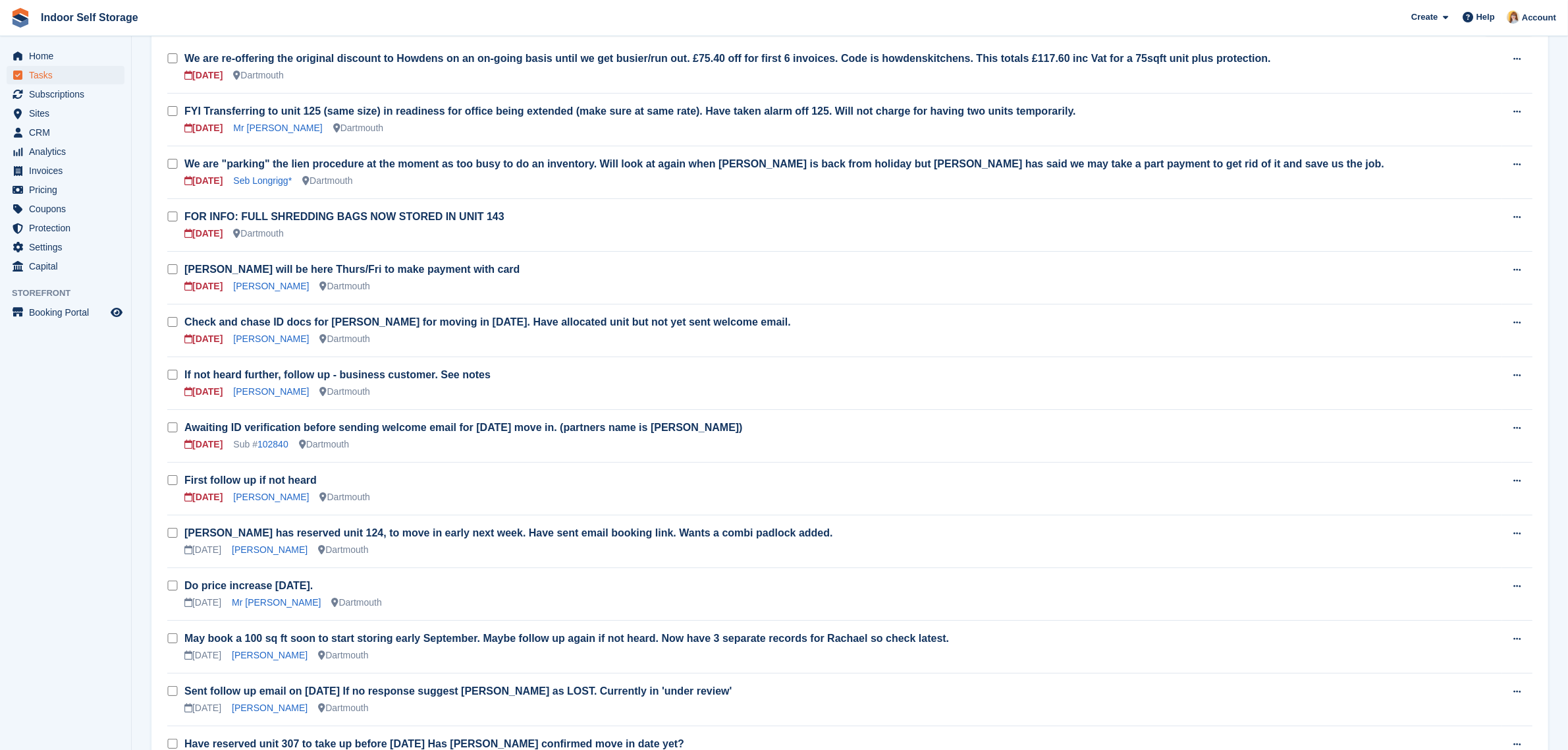
scroll to position [165, 0]
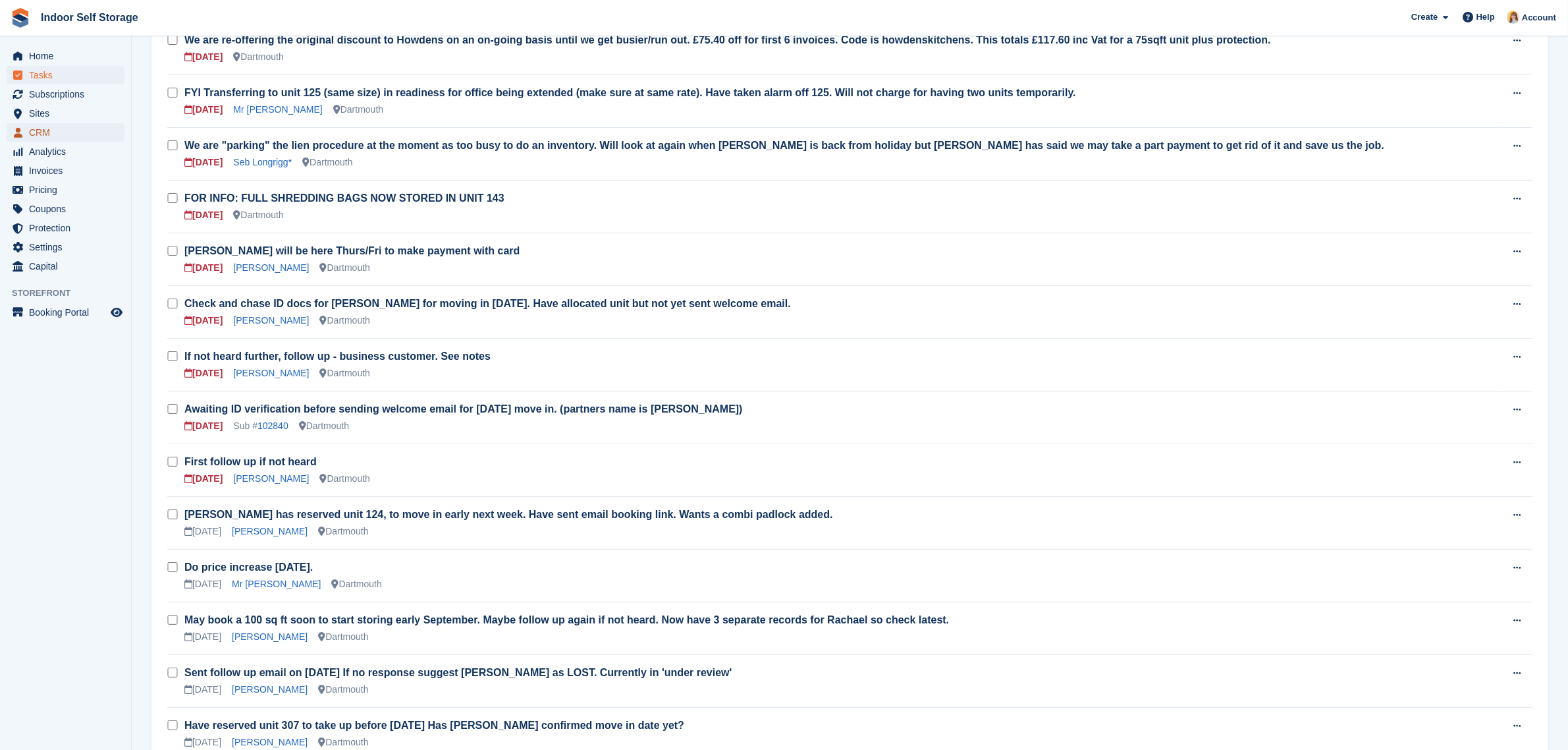
click at [31, 126] on span "CRM" at bounding box center [68, 133] width 79 height 19
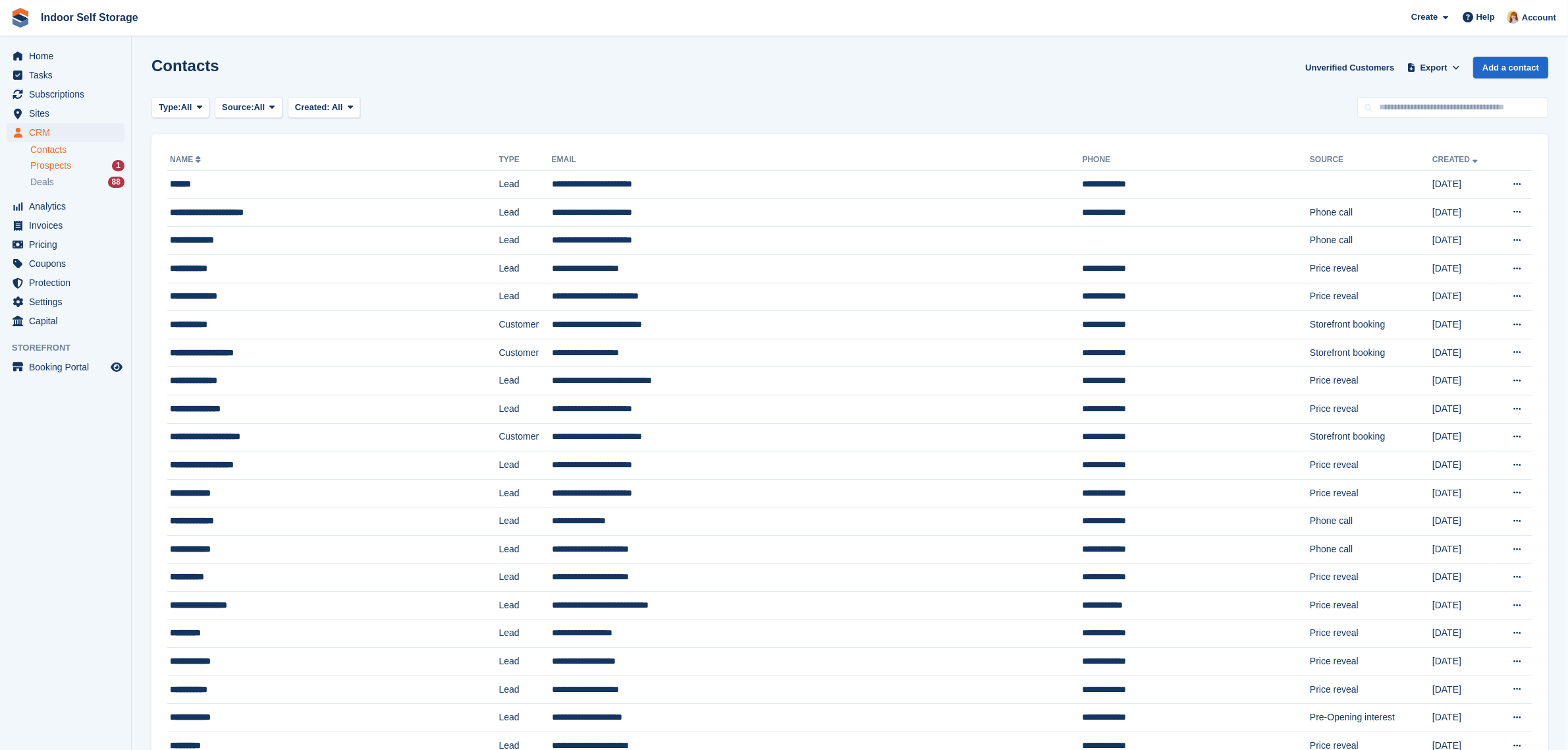
click at [38, 166] on span "Prospects" at bounding box center [51, 166] width 41 height 13
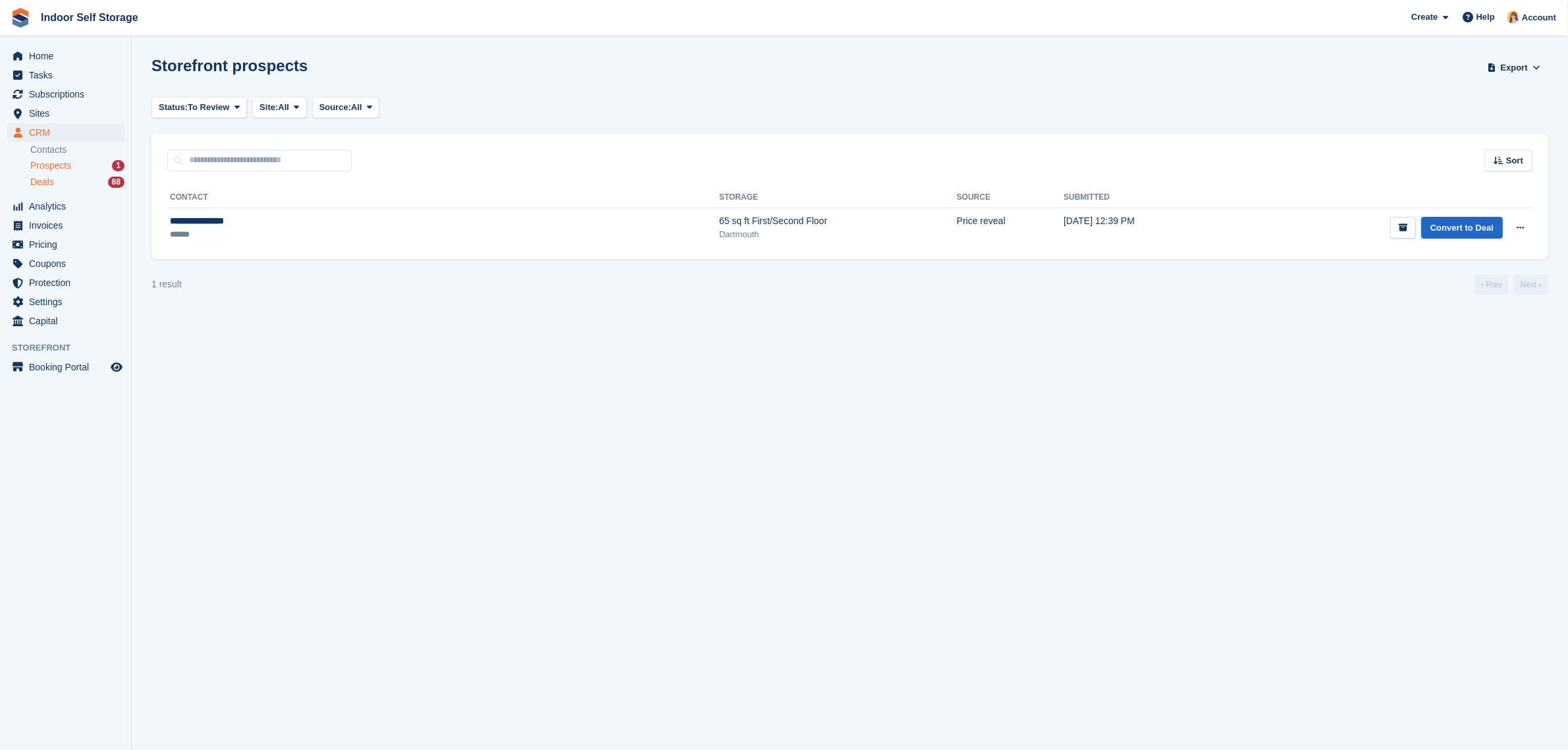
click at [42, 179] on span "Deals" at bounding box center [42, 182] width 24 height 13
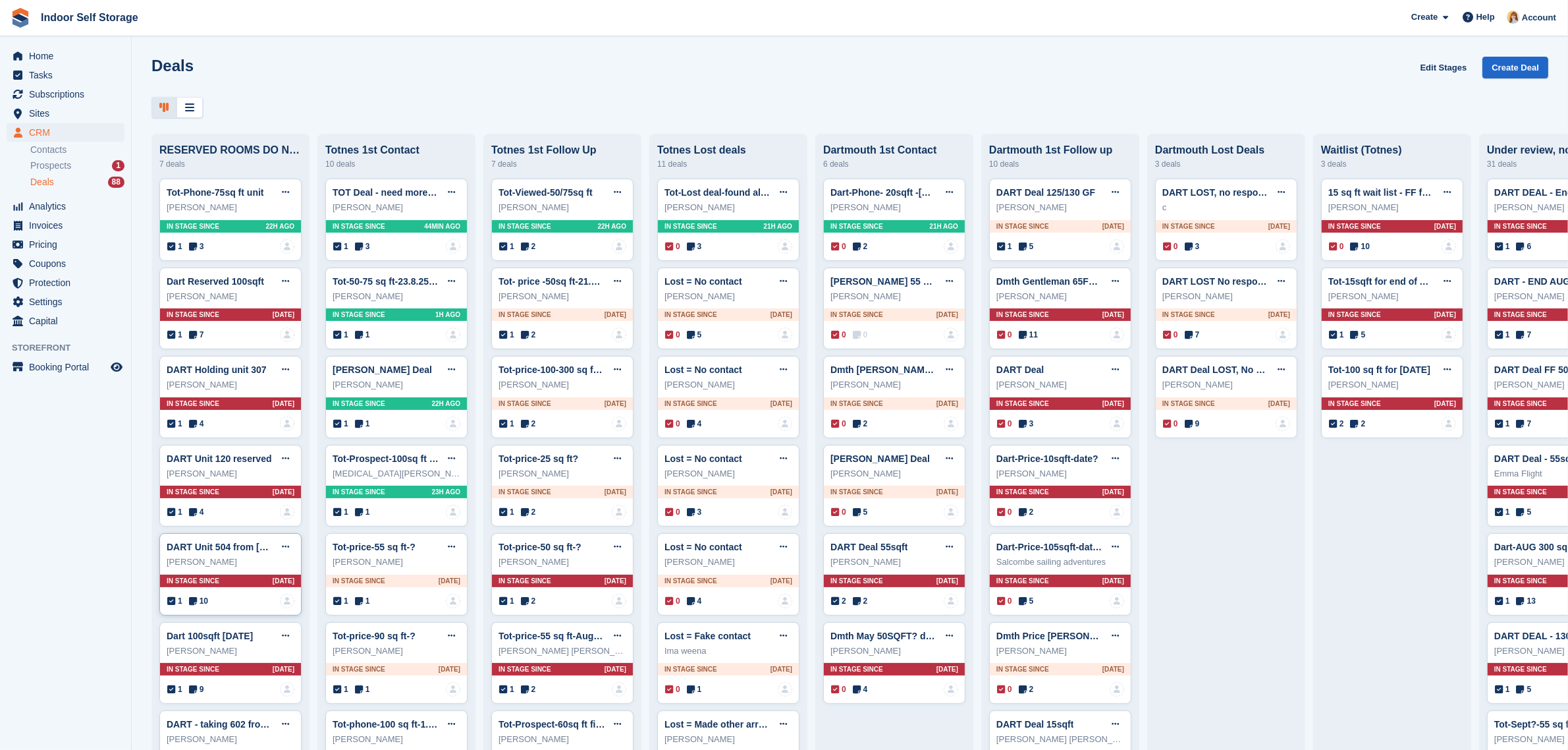
click at [256, 577] on div "DART Unit 504 from 1 Sept Edit deal Mark as won Mark as lost Delete deal EMMA K…" at bounding box center [230, 573] width 142 height 82
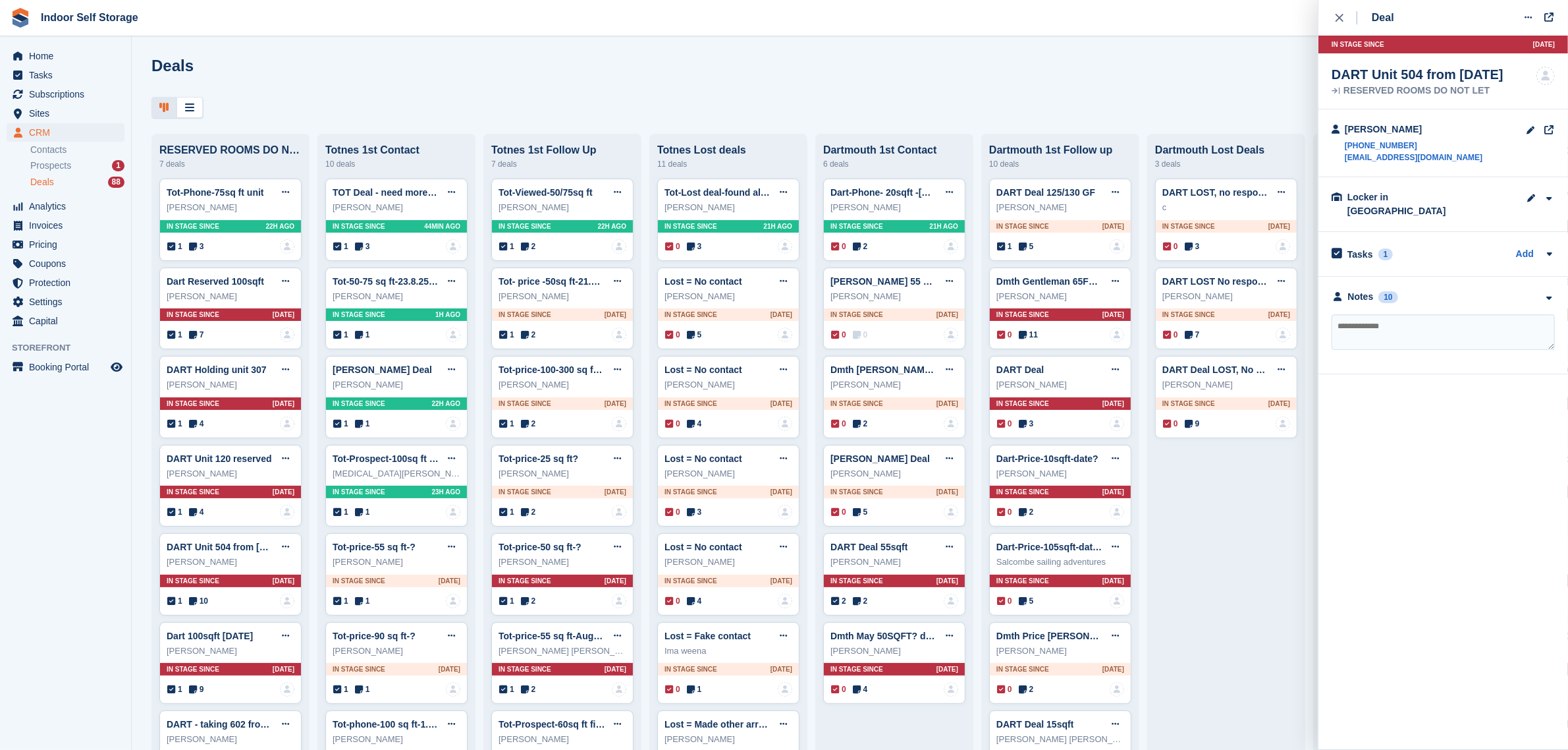
click at [1393, 320] on textarea at bounding box center [1443, 332] width 224 height 35
paste textarea "**********"
type textarea "**********"
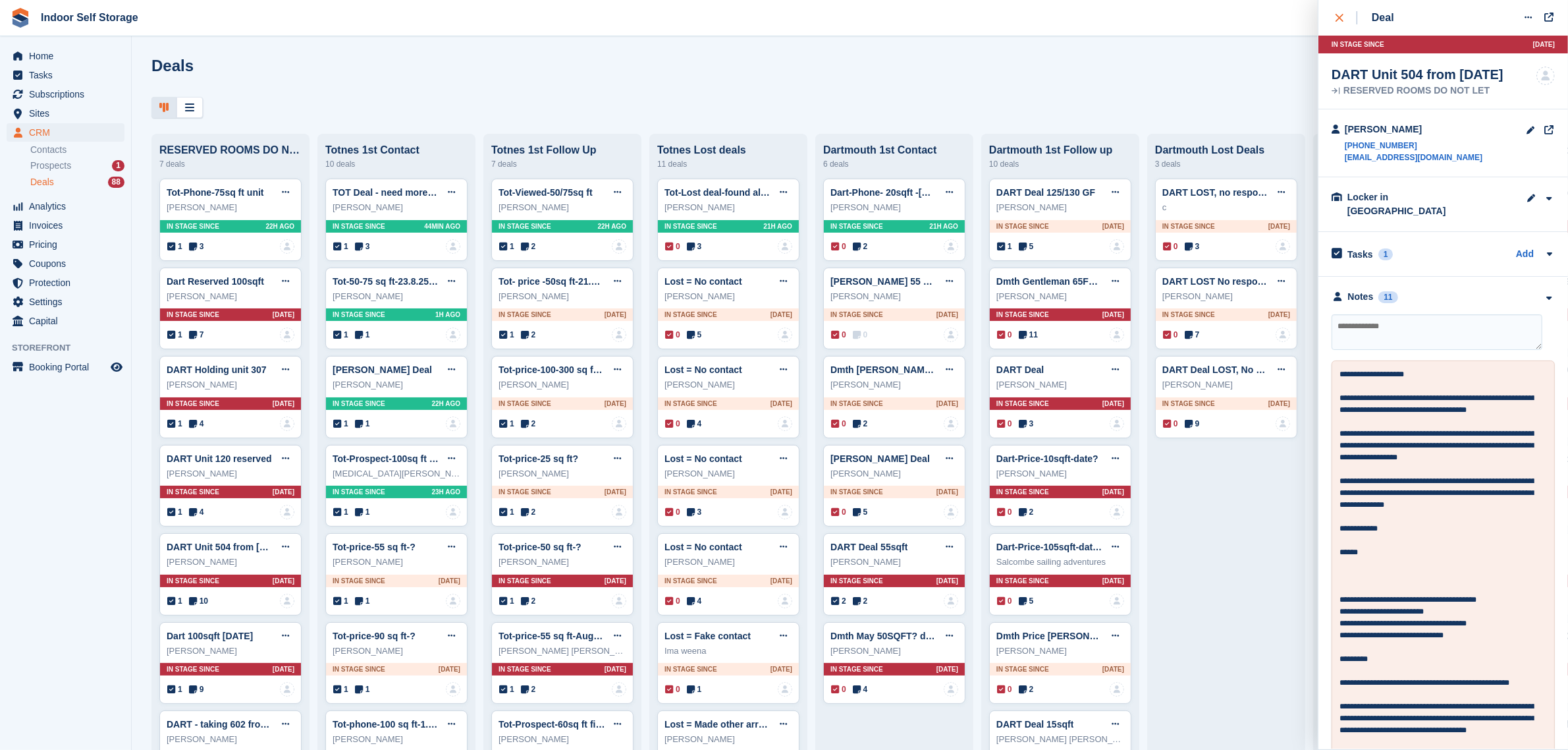
click at [1334, 19] on button "close" at bounding box center [1347, 17] width 30 height 35
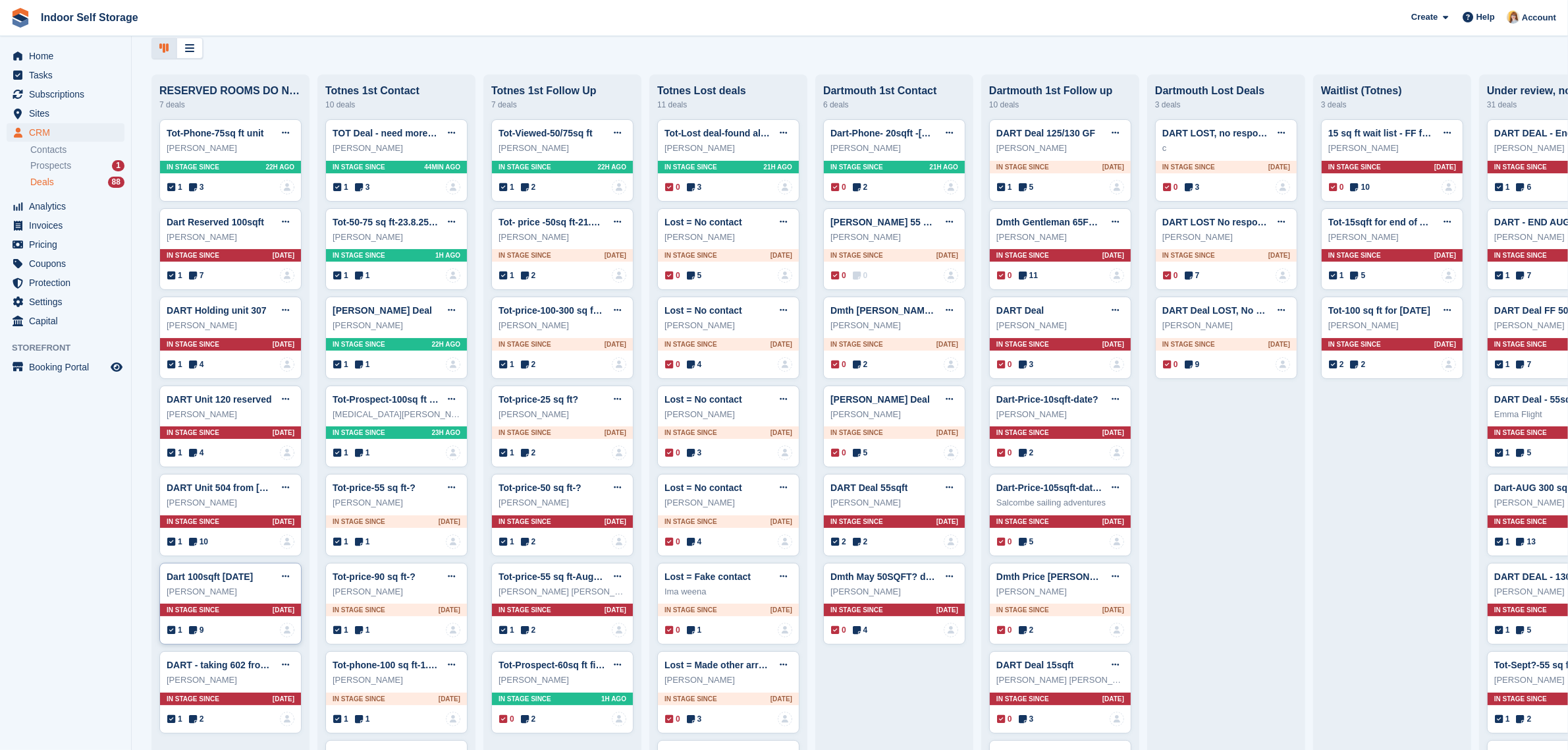
scroll to position [165, 0]
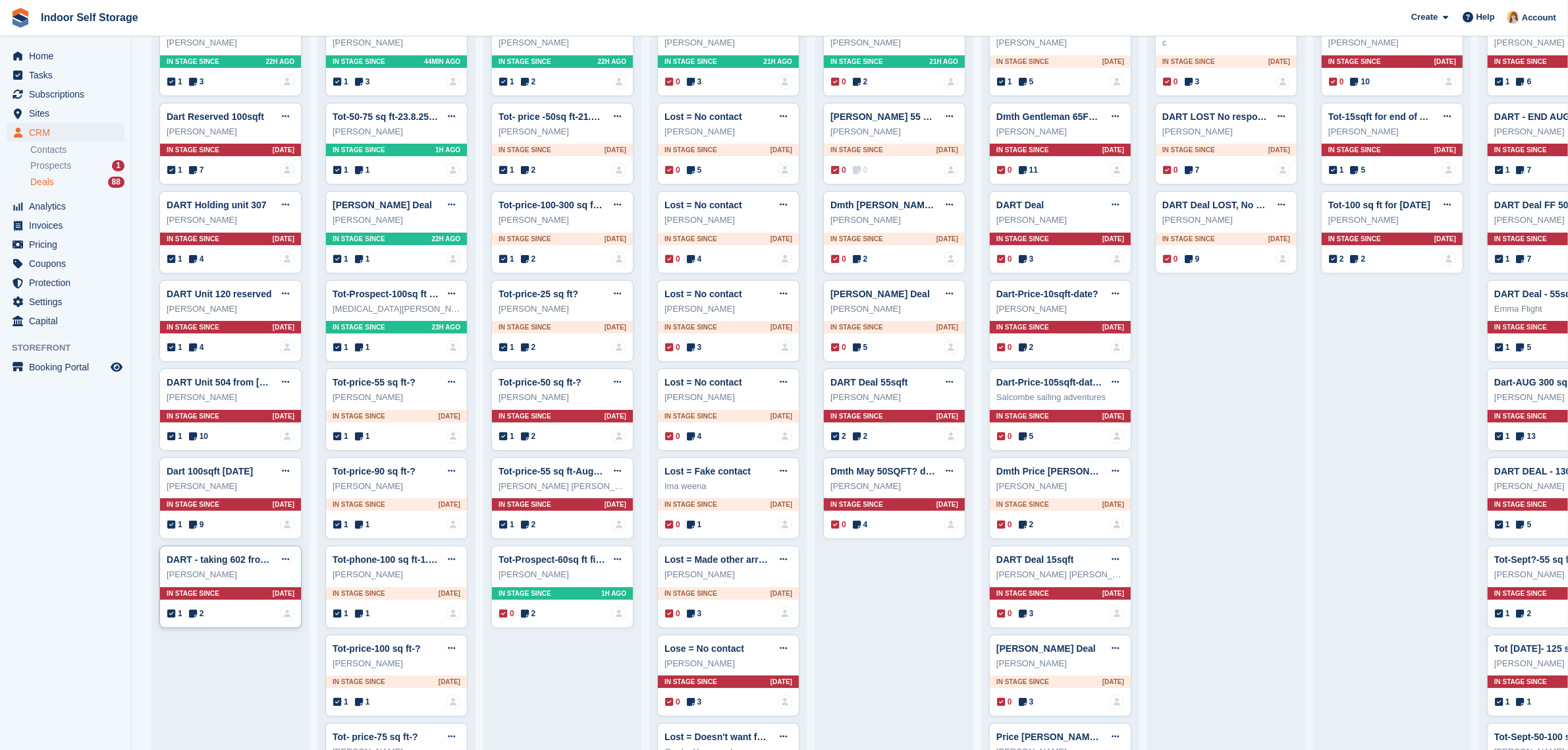
click at [237, 577] on div "[PERSON_NAME]" at bounding box center [230, 574] width 128 height 13
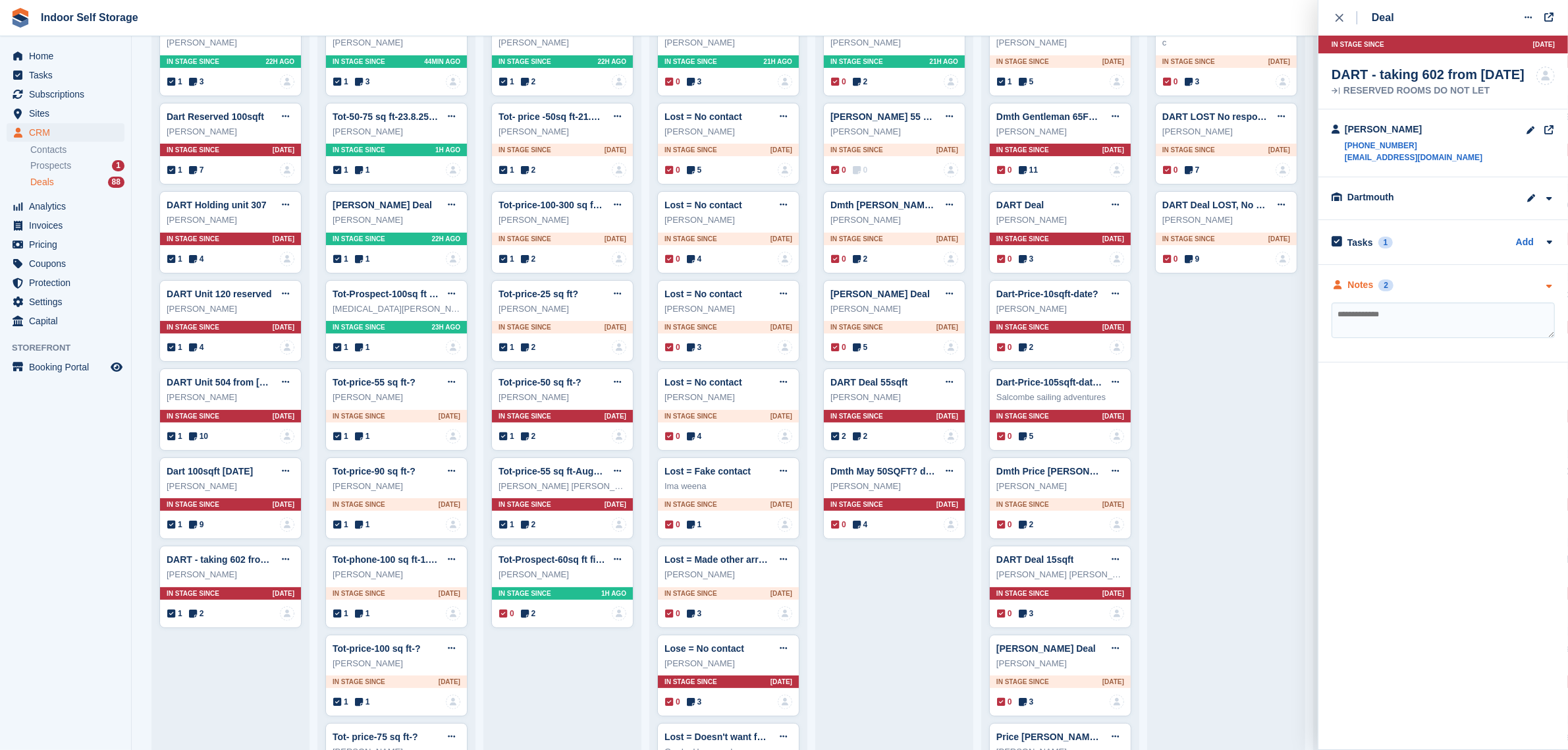
click at [1362, 282] on div "Notes" at bounding box center [1361, 285] width 26 height 14
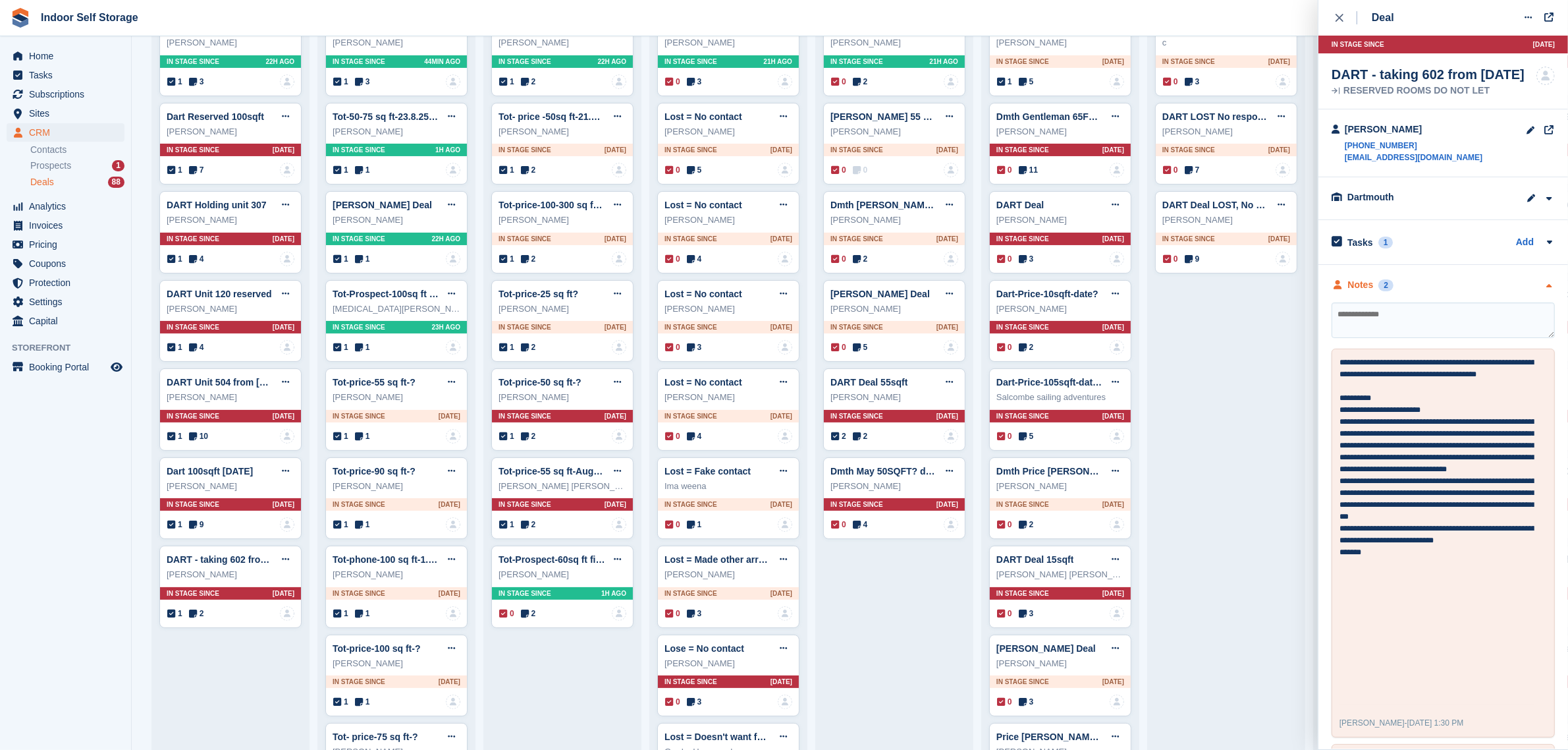
click at [1362, 282] on div "Notes" at bounding box center [1361, 285] width 26 height 14
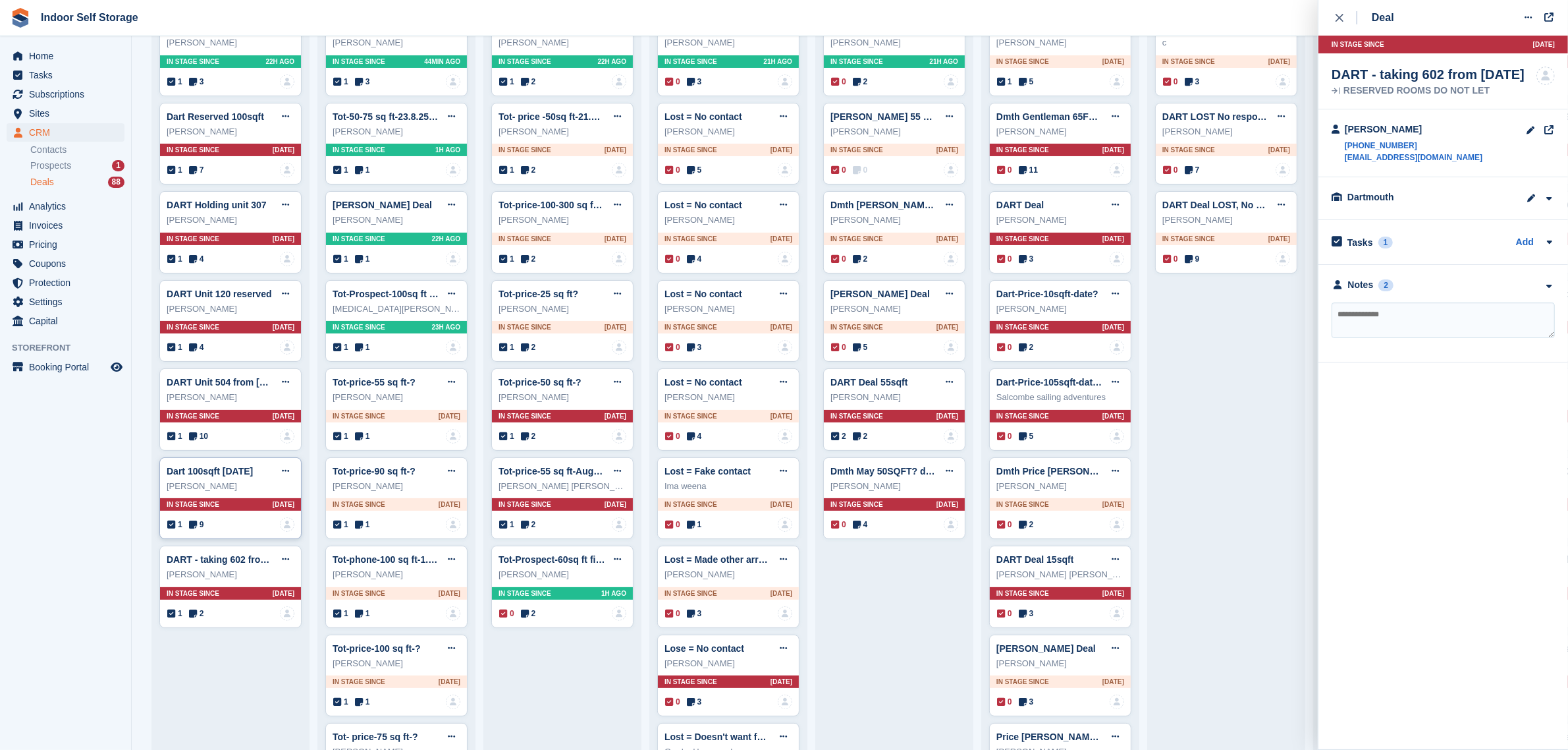
click at [235, 493] on div "[PERSON_NAME]" at bounding box center [230, 486] width 128 height 13
click at [1483, 298] on div "Notes 9" at bounding box center [1443, 297] width 224 height 14
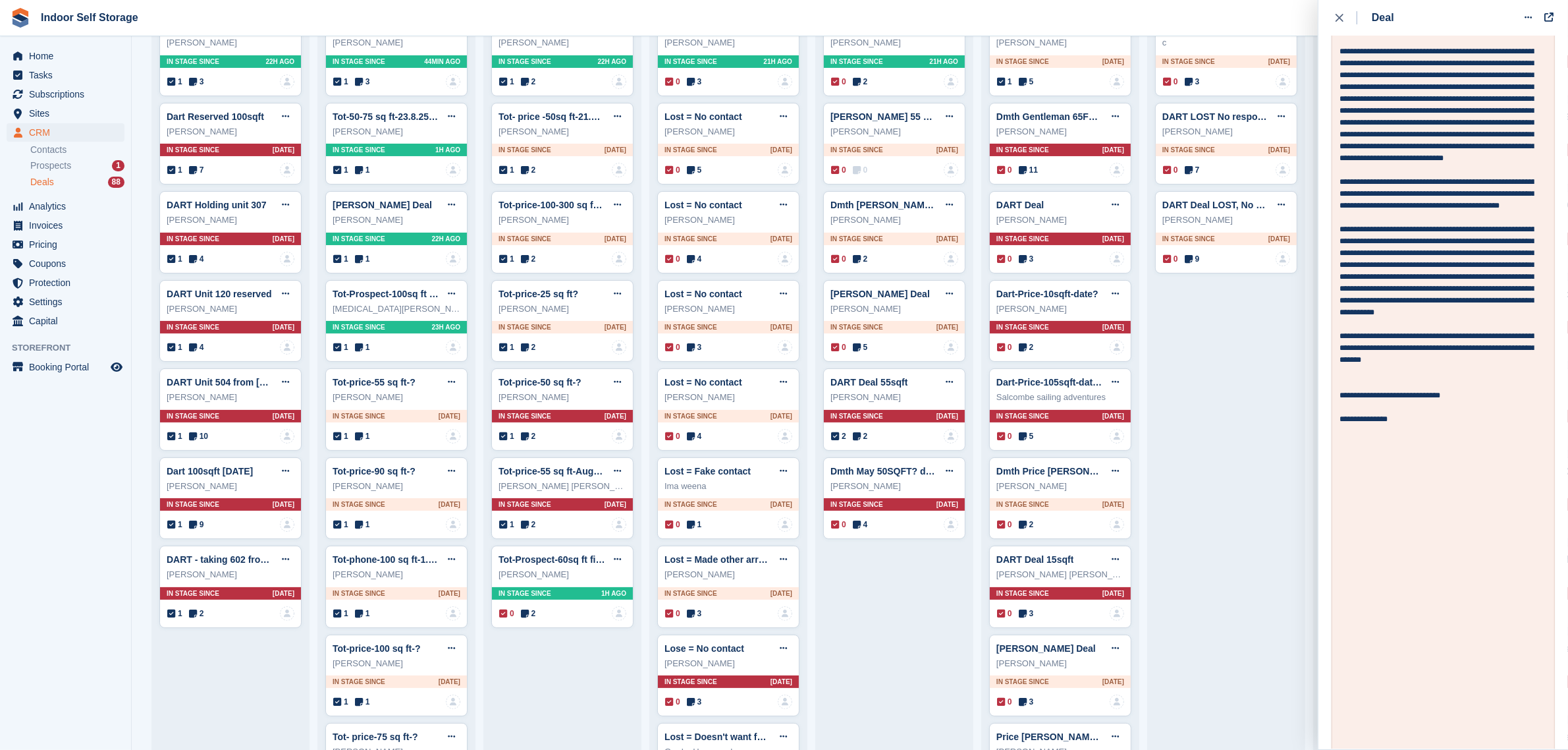
scroll to position [412, 0]
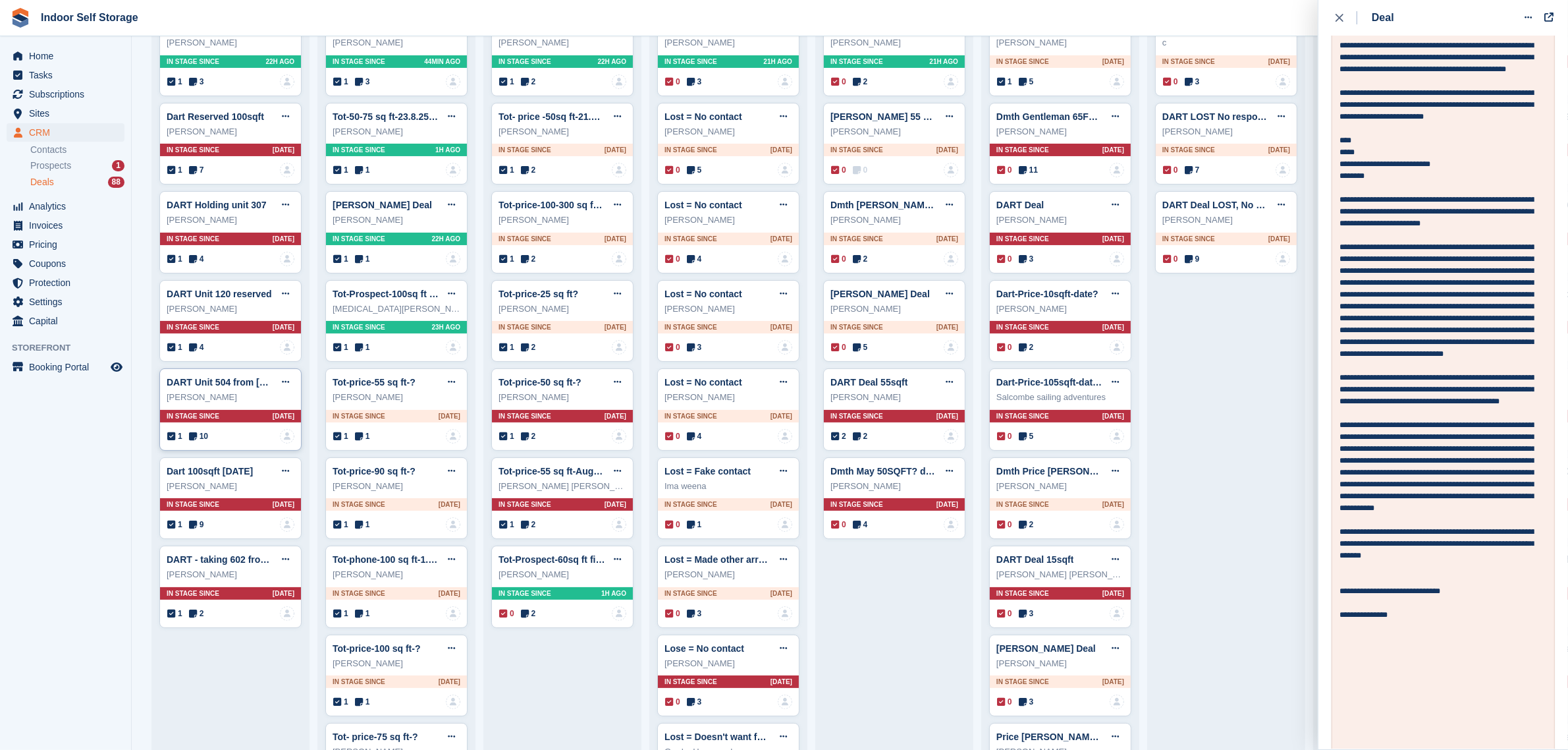
click at [239, 404] on div "[PERSON_NAME]" at bounding box center [230, 397] width 128 height 13
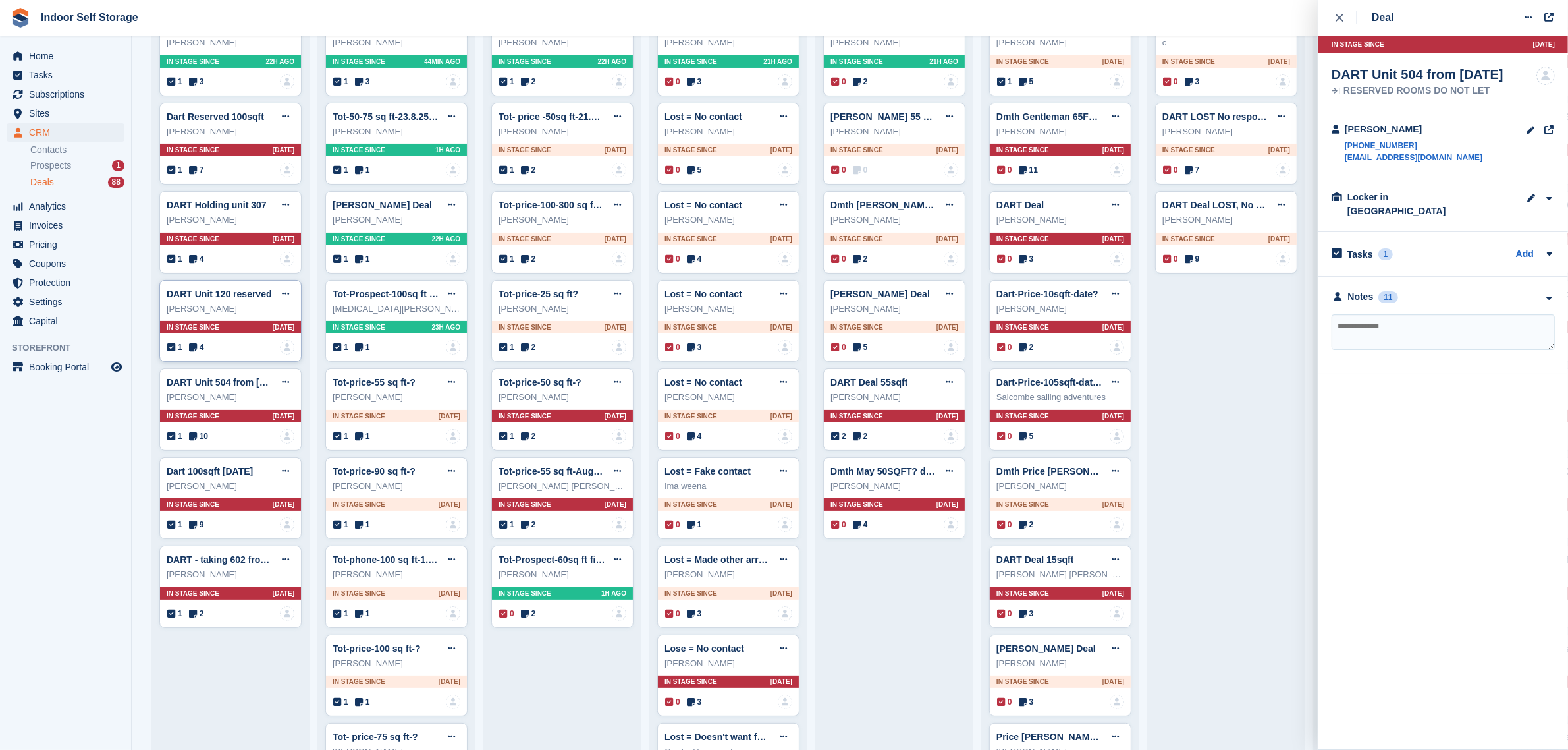
click at [212, 326] on div "In stage since 3D AGO" at bounding box center [231, 327] width 141 height 13
click at [1428, 289] on div "Notes 4" at bounding box center [1443, 285] width 224 height 14
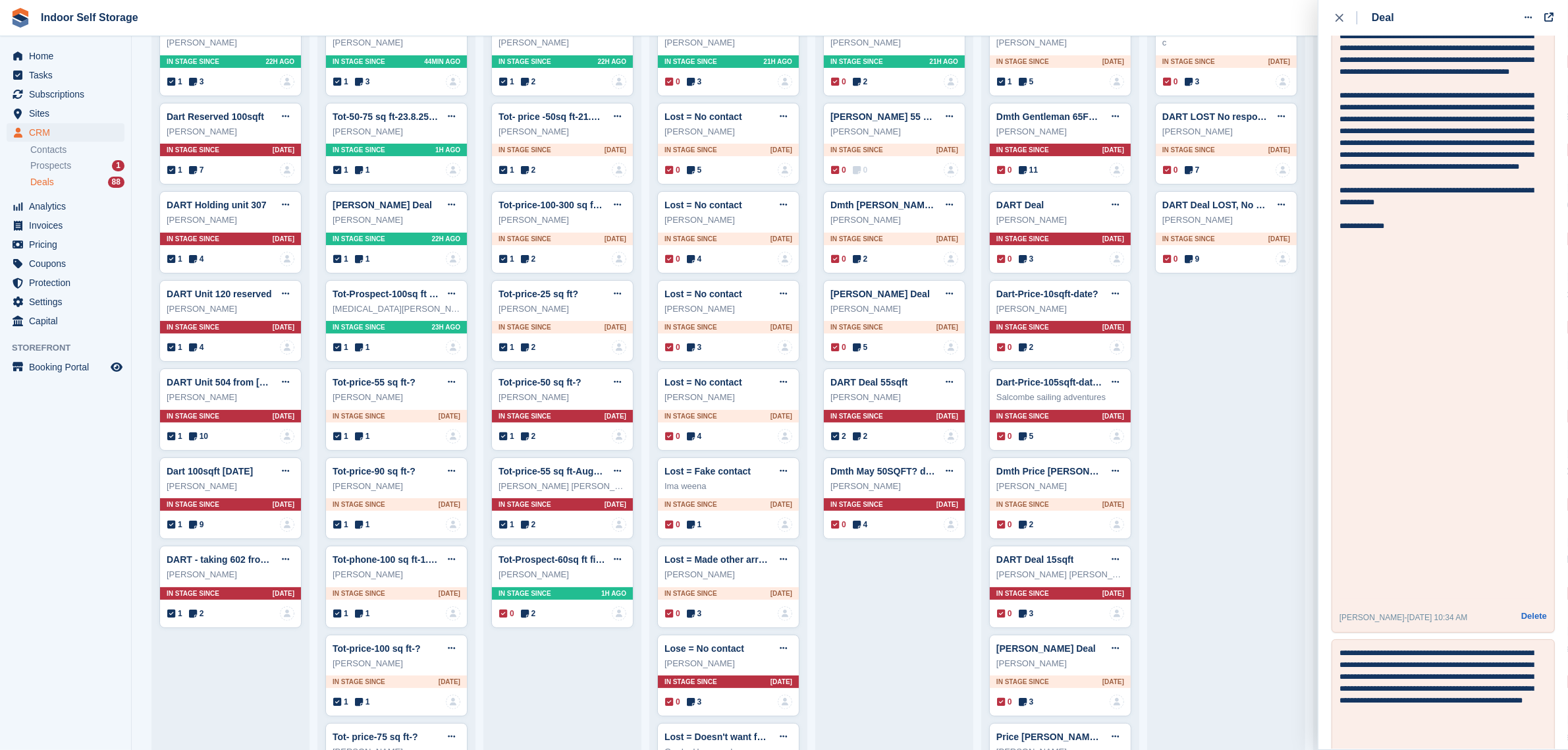
scroll to position [659, 0]
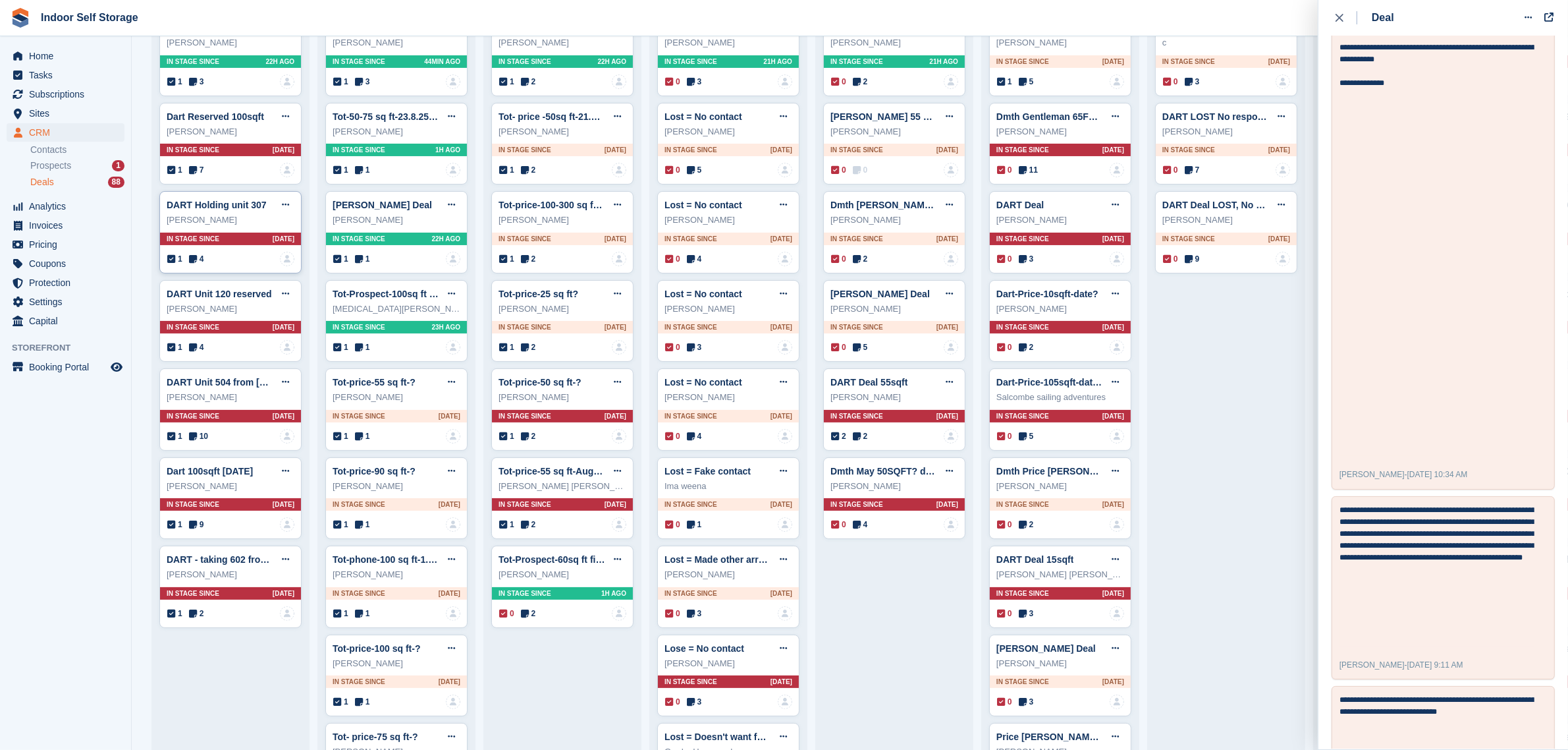
click at [224, 240] on div "In stage since 3D AGO" at bounding box center [231, 238] width 141 height 13
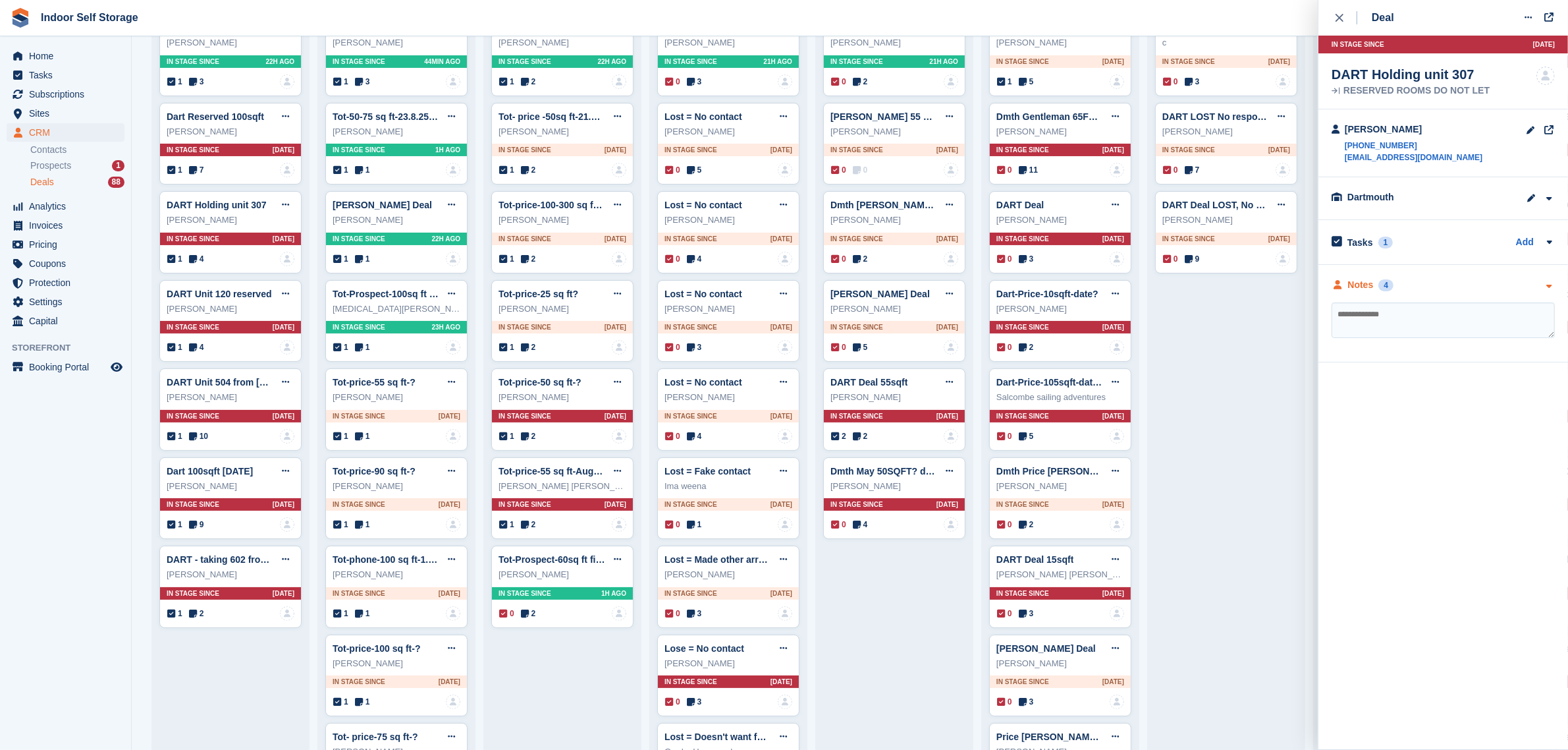
click at [1405, 279] on div "Notes 4" at bounding box center [1443, 285] width 224 height 14
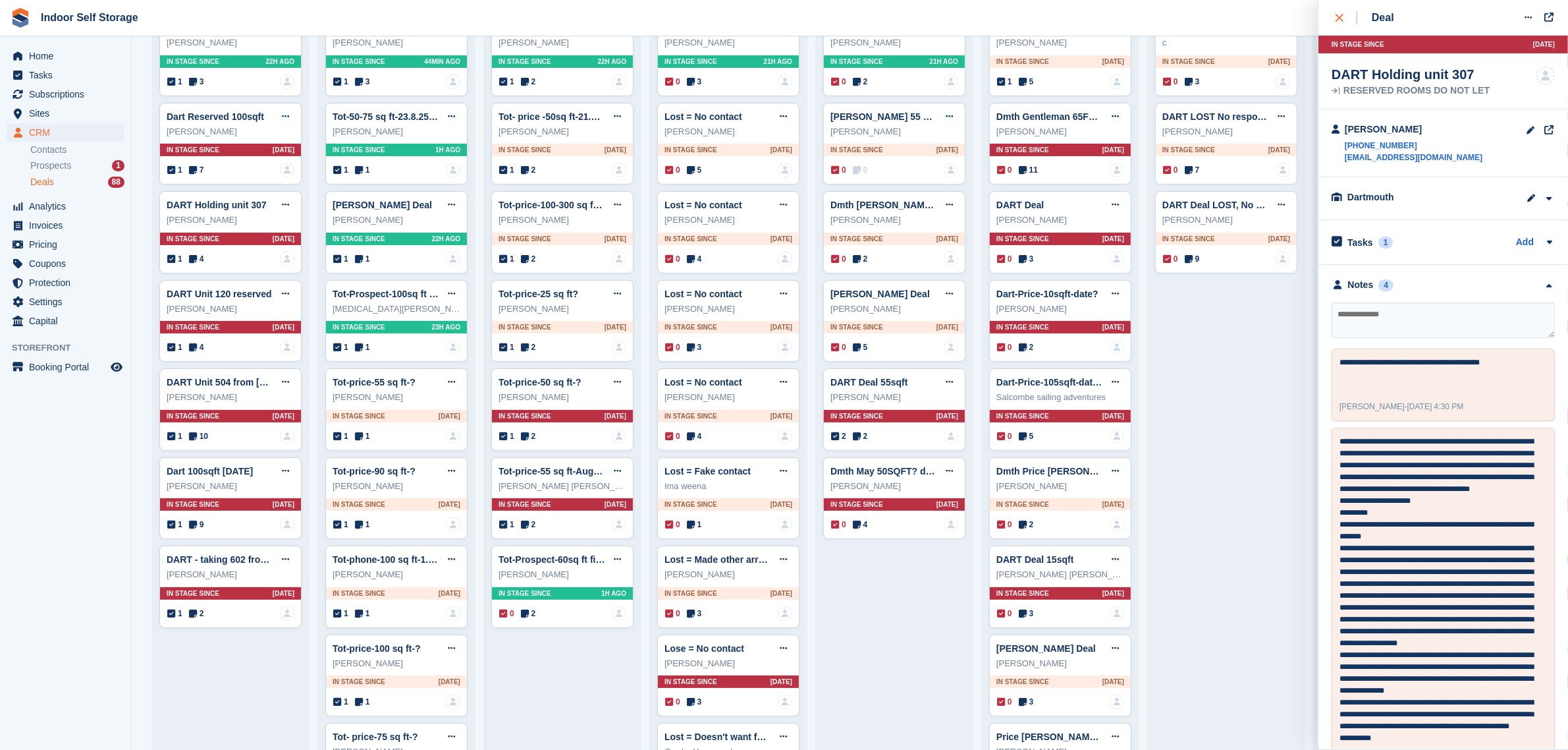
click at [1339, 18] on icon "close" at bounding box center [1340, 18] width 8 height 8
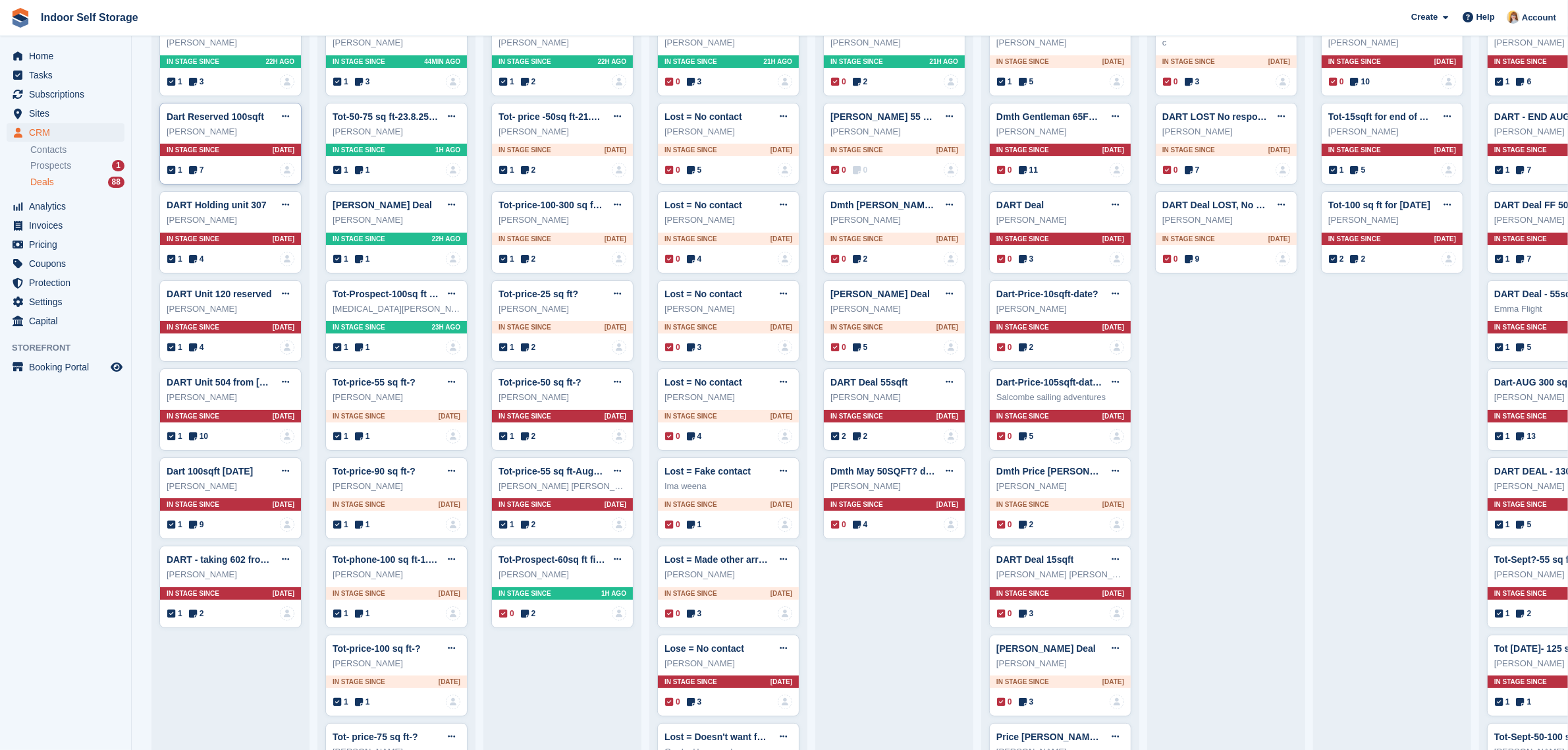
click at [247, 129] on div "[PERSON_NAME]" at bounding box center [230, 132] width 128 height 13
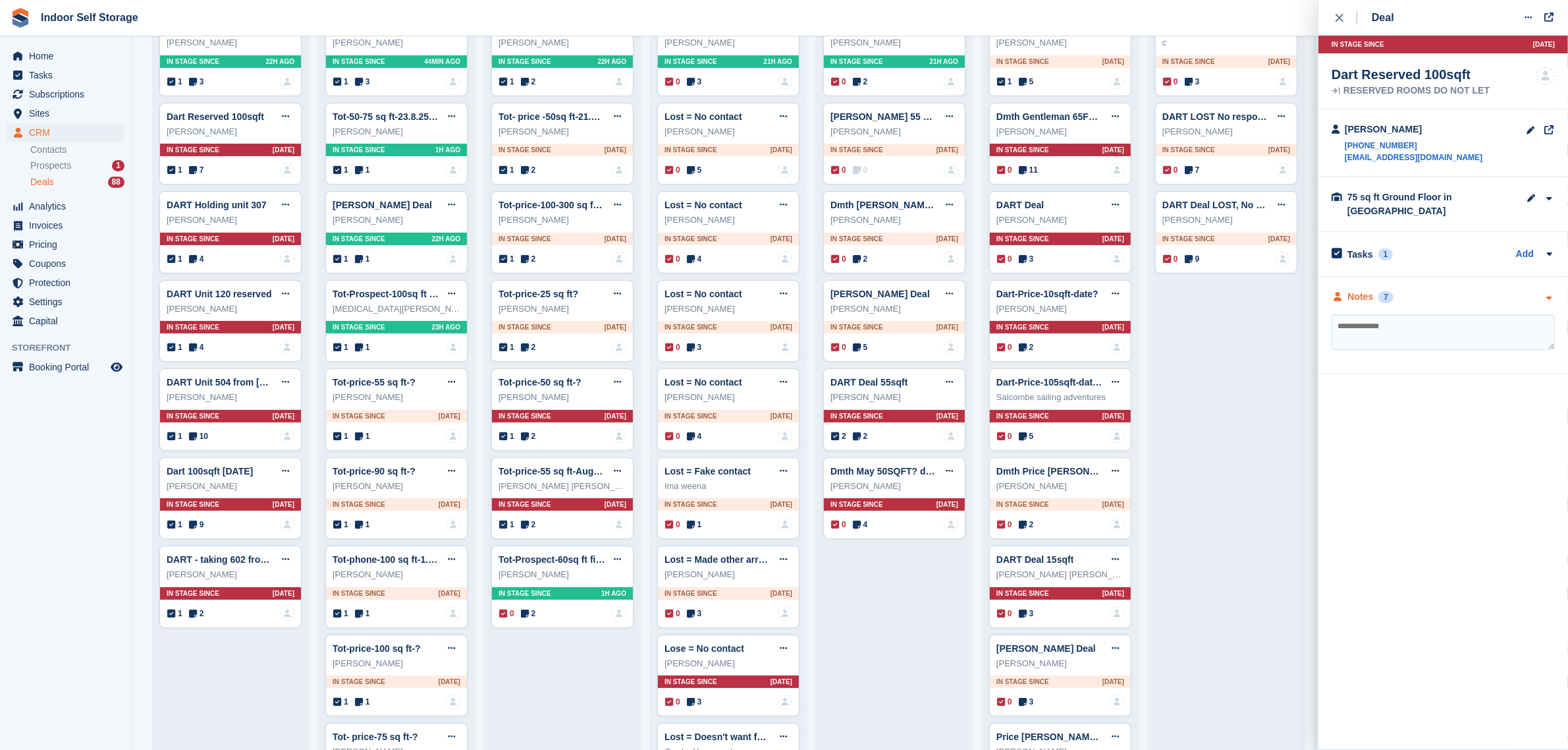
click at [1439, 297] on div "Notes 7" at bounding box center [1443, 297] width 224 height 14
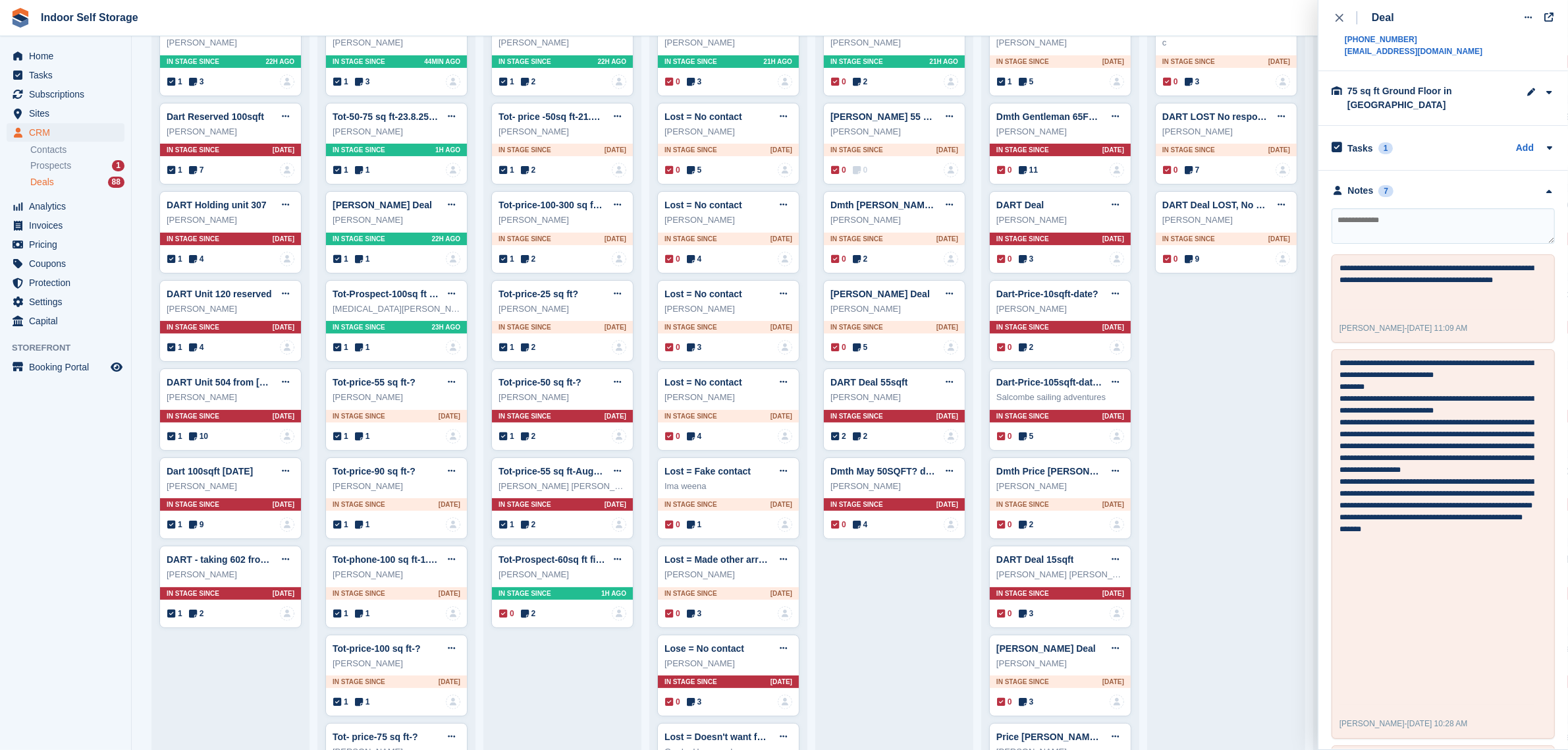
scroll to position [0, 0]
